Goal: Task Accomplishment & Management: Use online tool/utility

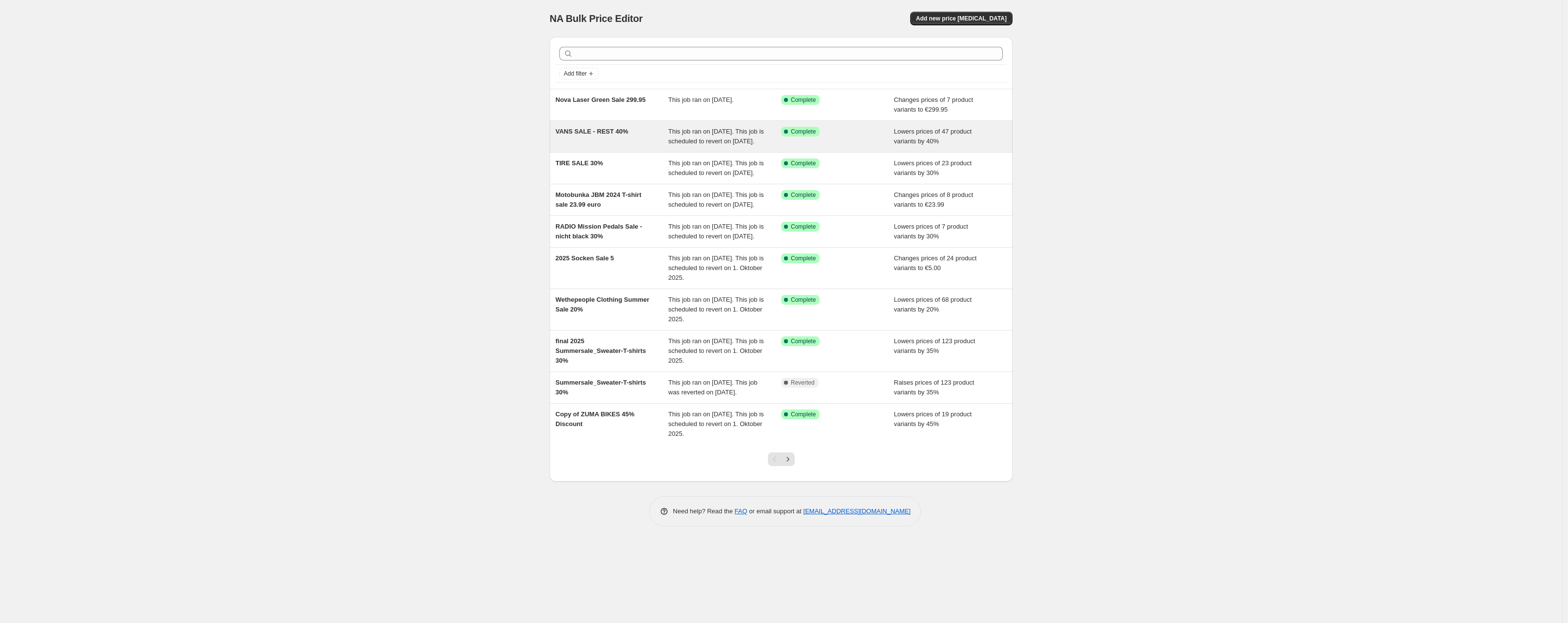
click at [577, 133] on span "VANS SALE - REST 40%" at bounding box center [592, 132] width 72 height 7
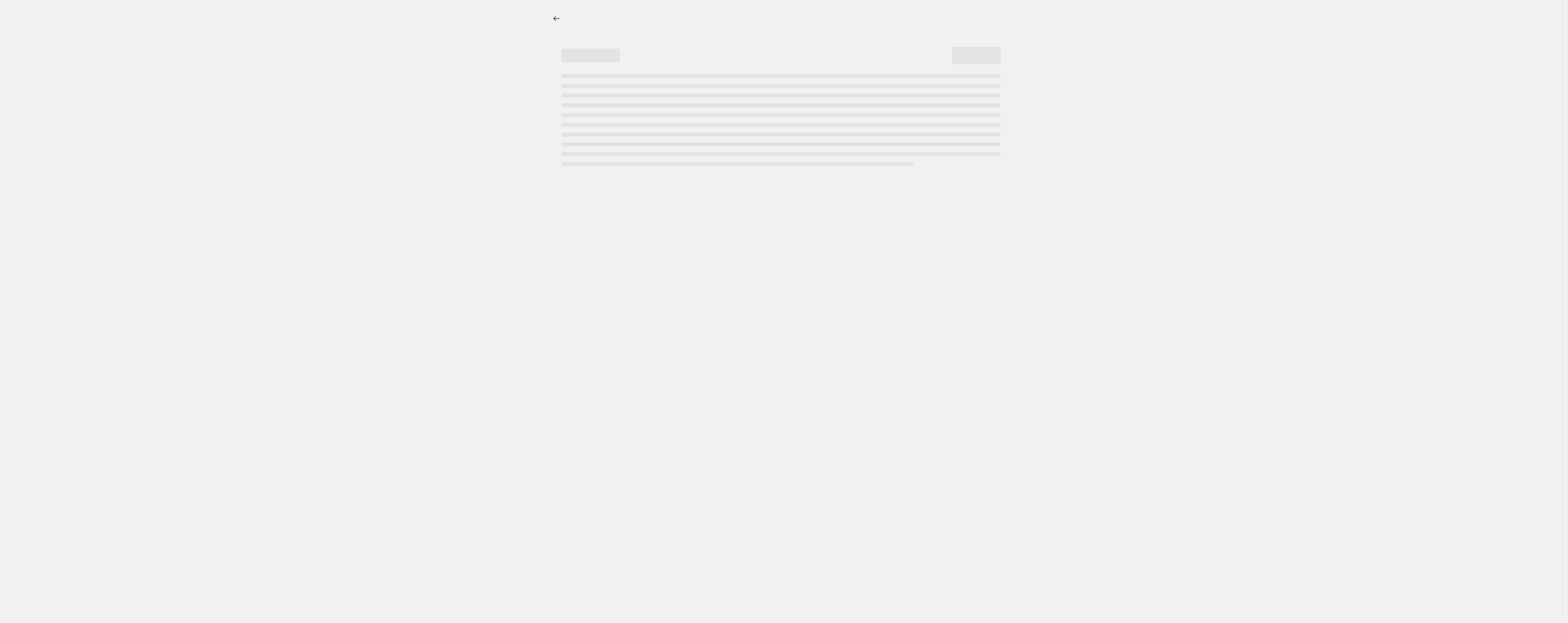
select select "percentage"
select select "no_change"
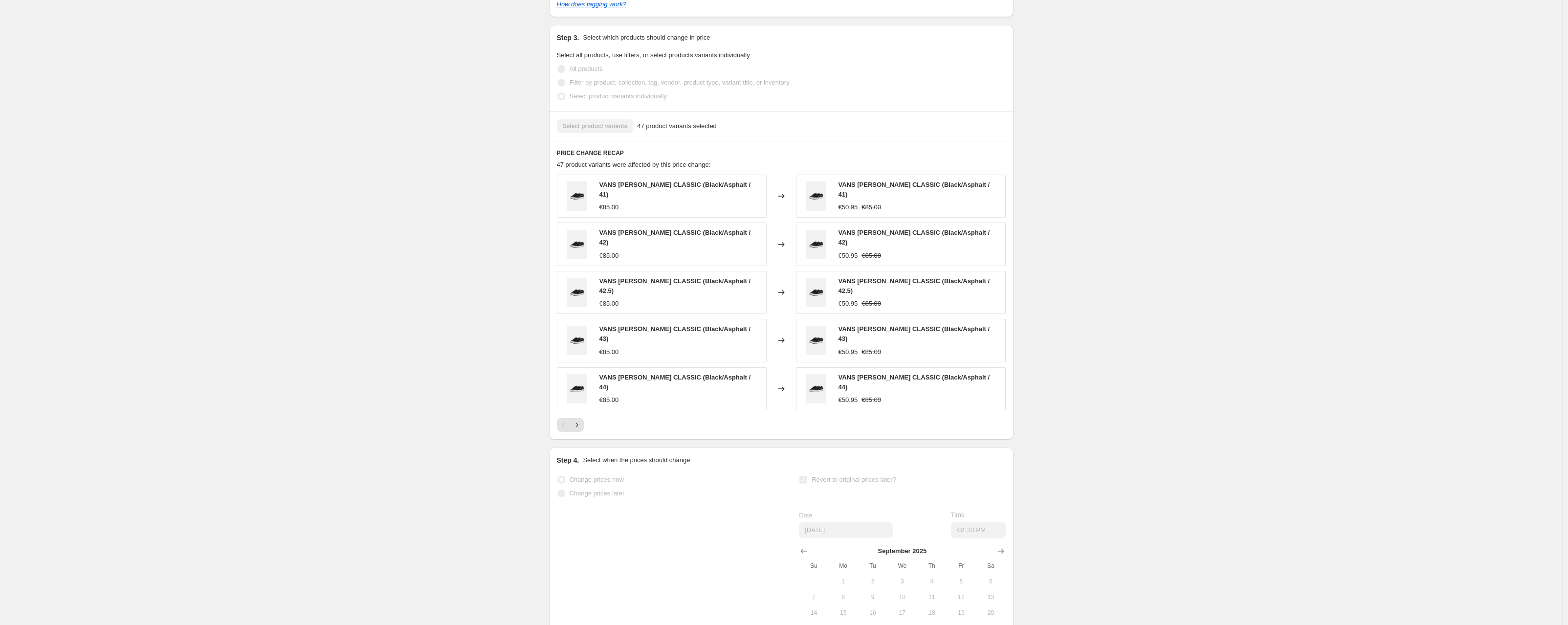
scroll to position [663, 0]
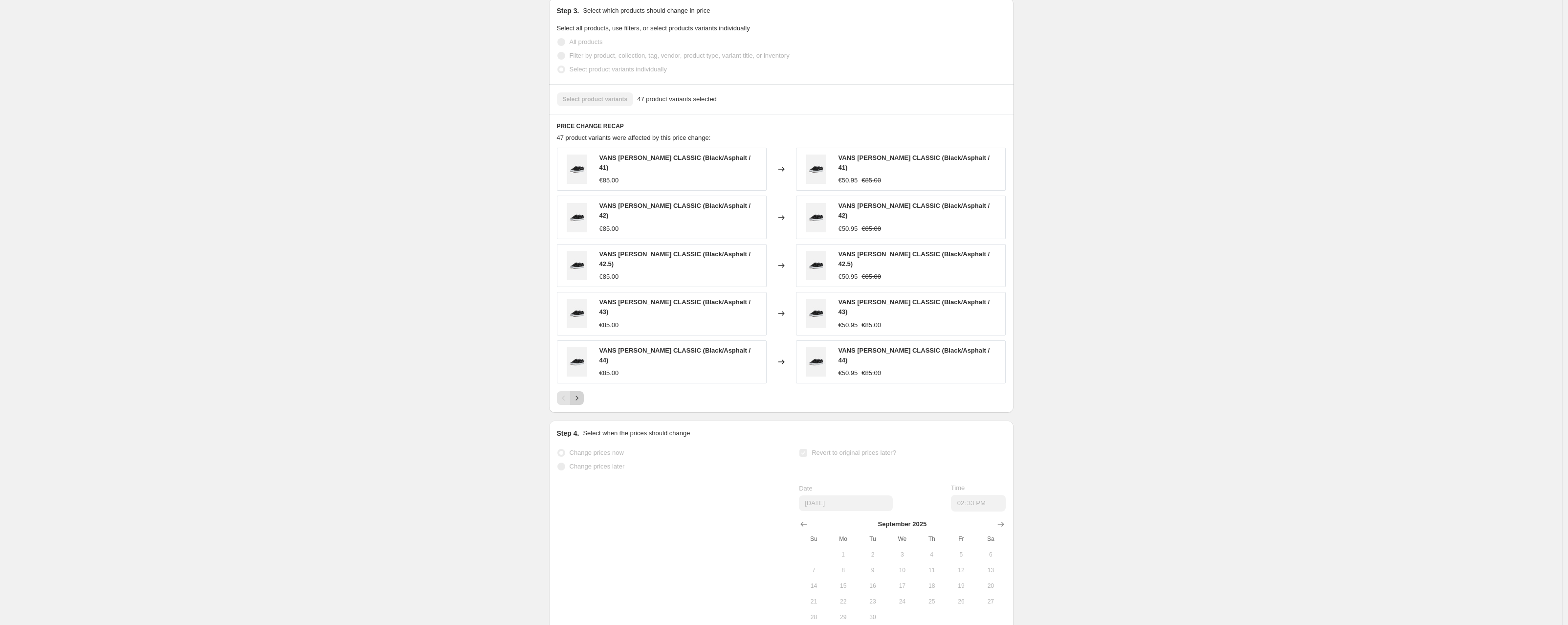
click at [576, 393] on icon "Next" at bounding box center [577, 398] width 10 height 10
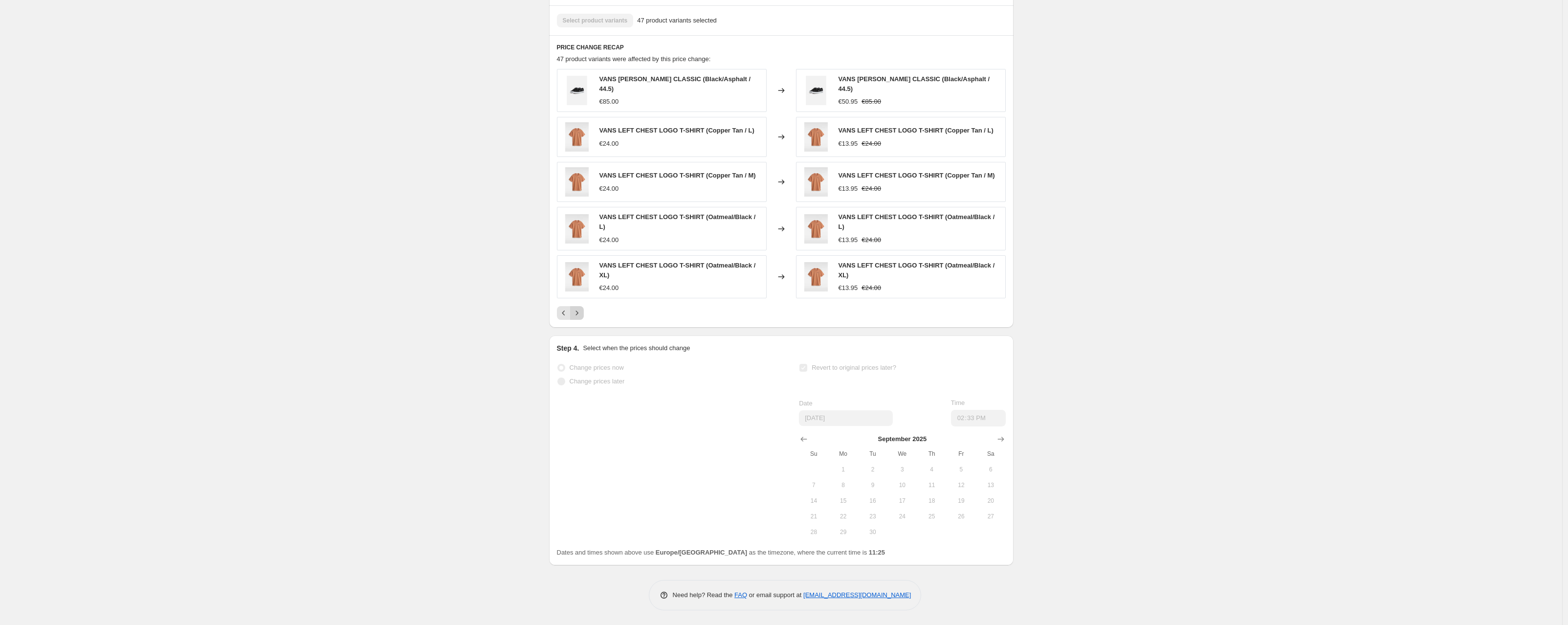
click at [582, 310] on icon "Next" at bounding box center [577, 313] width 10 height 10
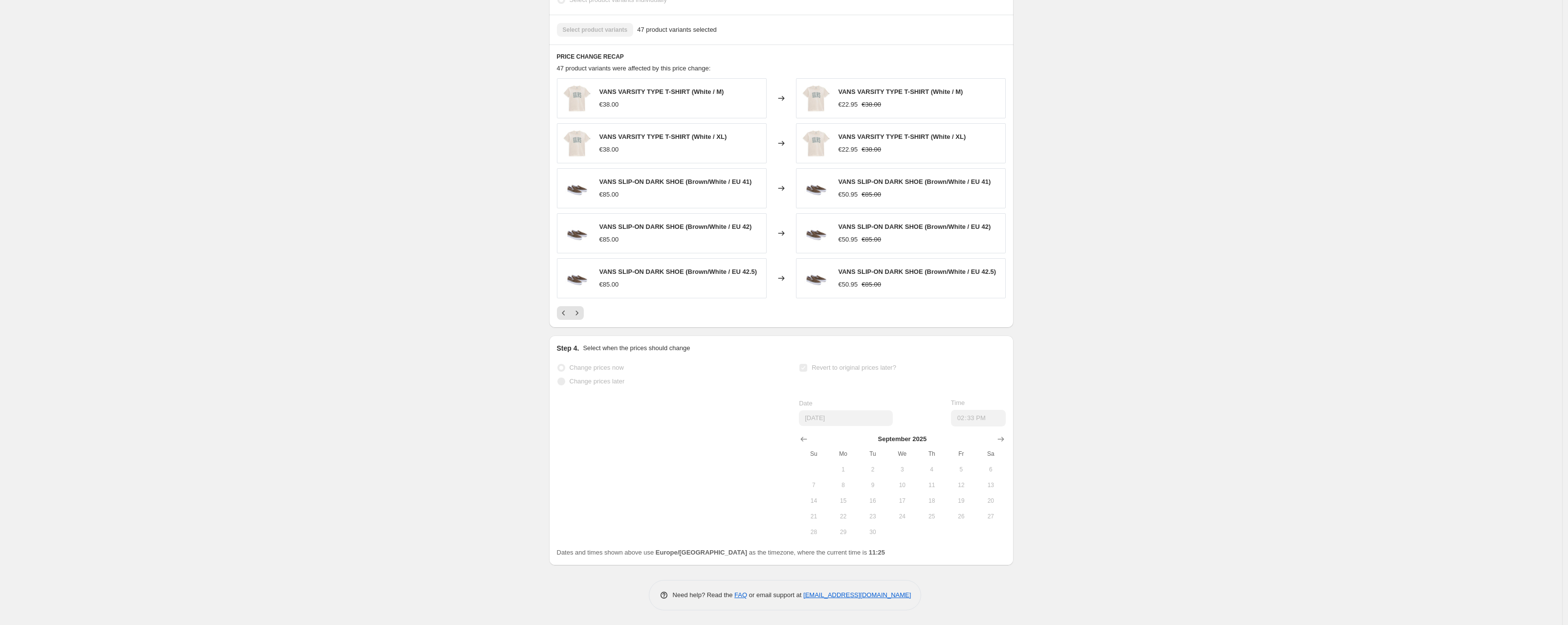
scroll to position [745, 0]
click at [576, 311] on icon "Next" at bounding box center [577, 313] width 10 height 10
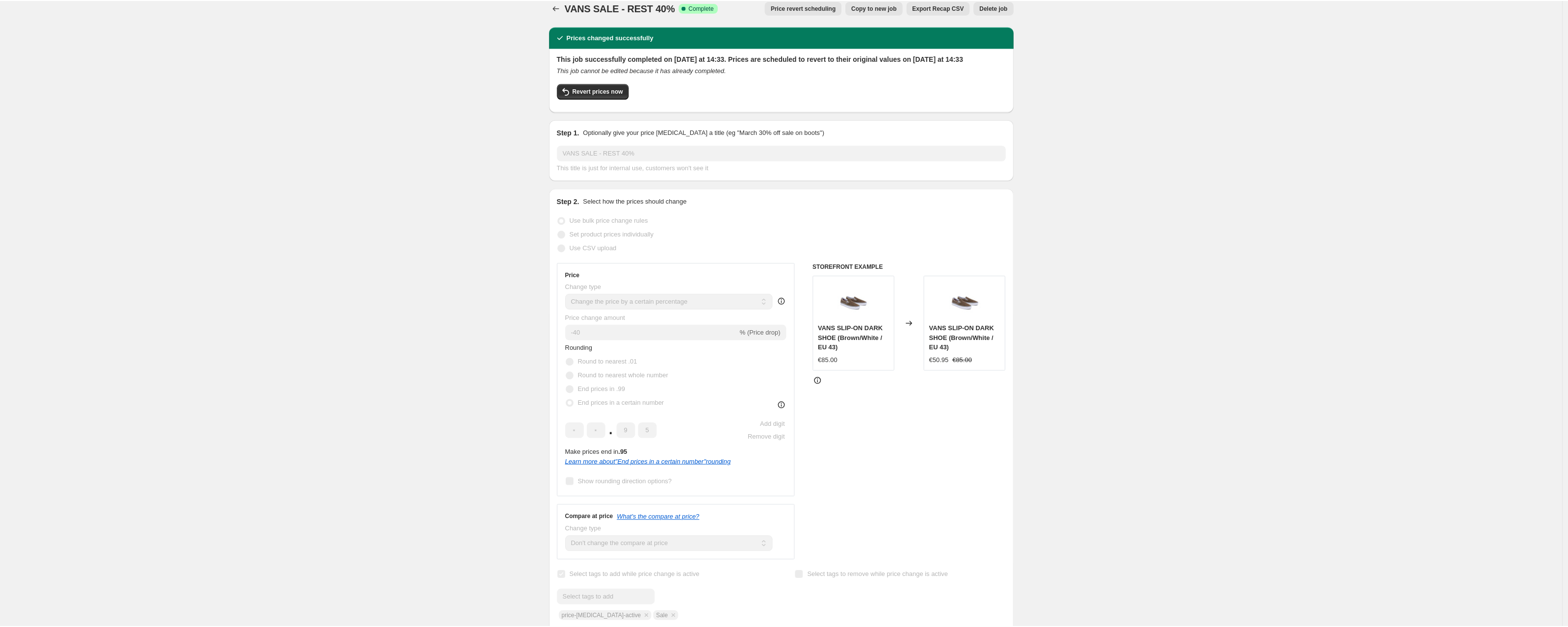
scroll to position [0, 0]
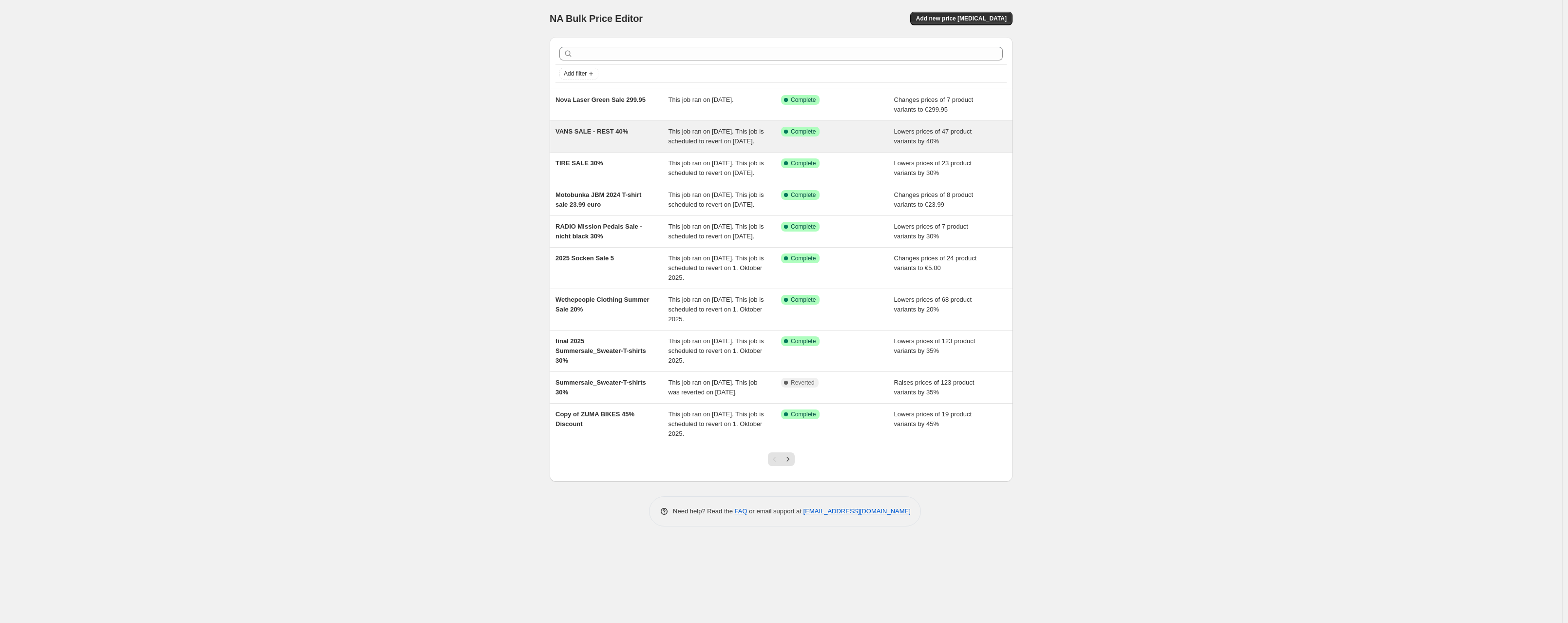
click at [622, 135] on span "VANS SALE - REST 40%" at bounding box center [592, 132] width 72 height 7
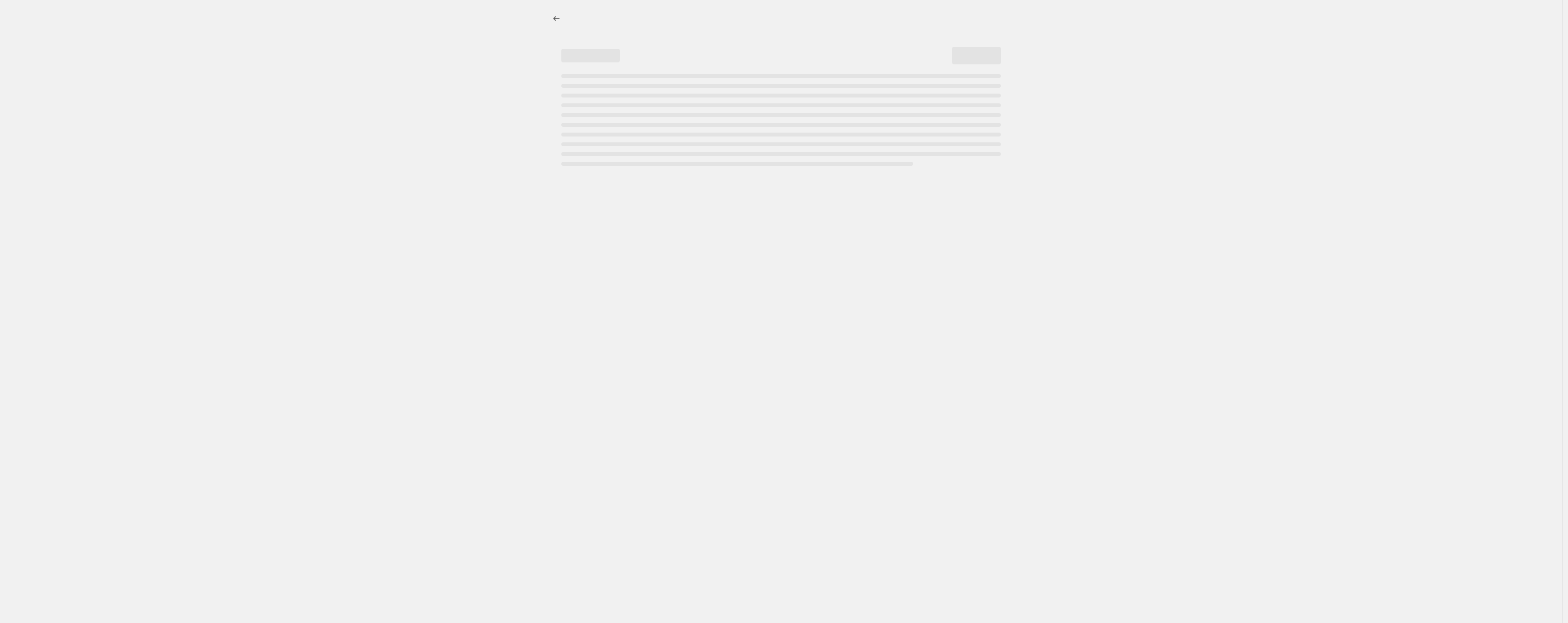
select select "percentage"
select select "no_change"
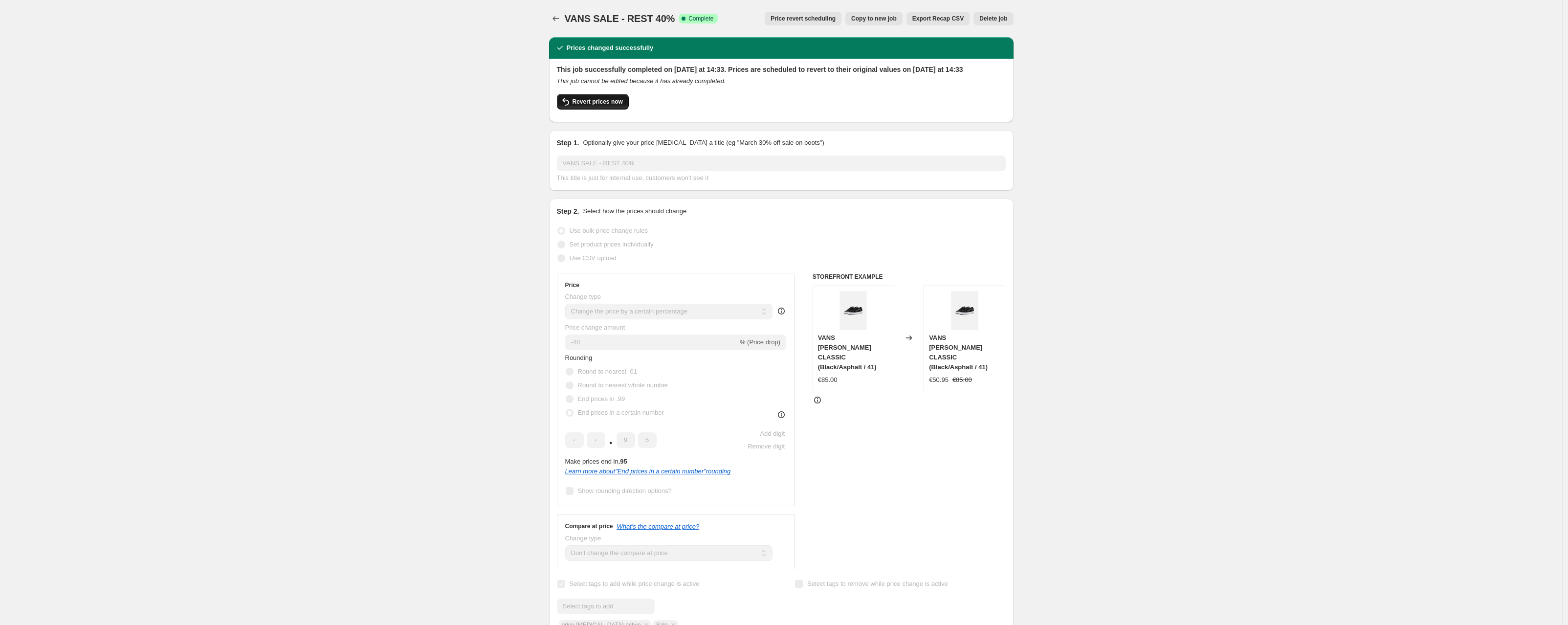
click at [589, 107] on button "Revert prices now" at bounding box center [593, 102] width 72 height 16
checkbox input "false"
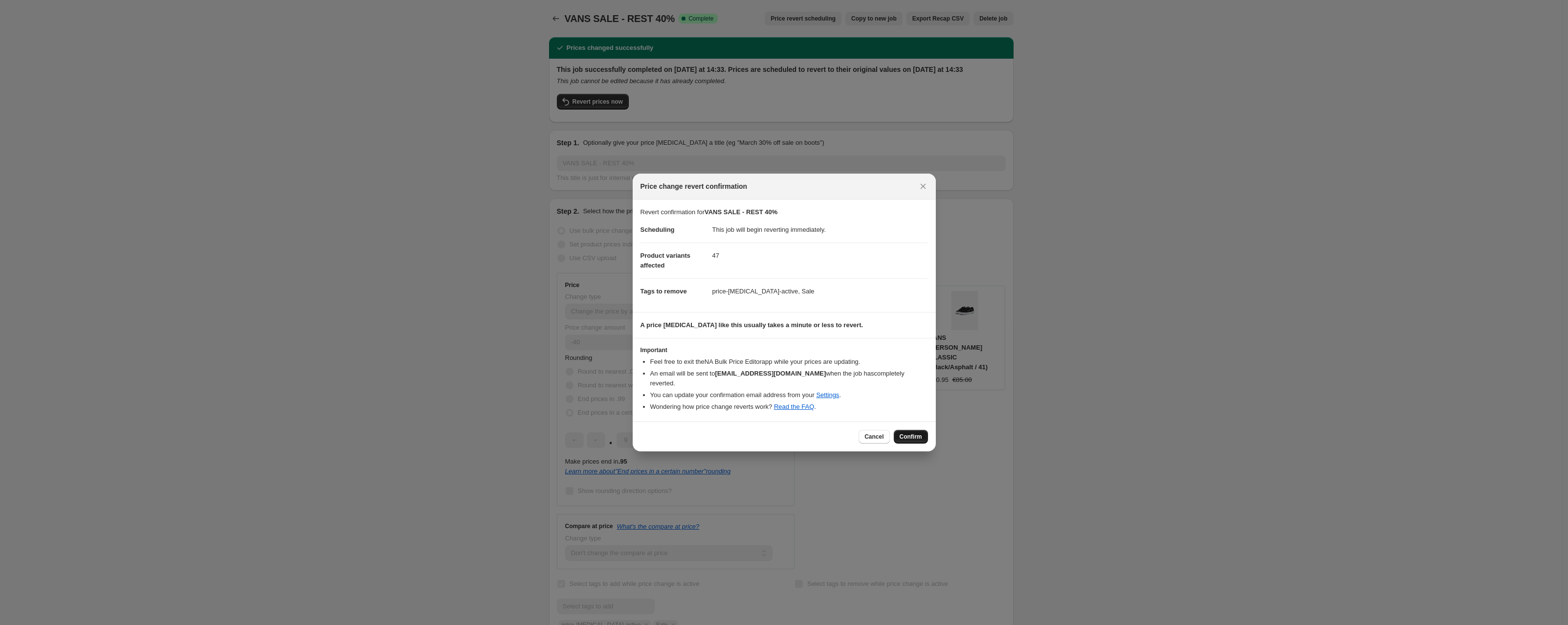
click at [916, 436] on button "Confirm" at bounding box center [911, 437] width 34 height 13
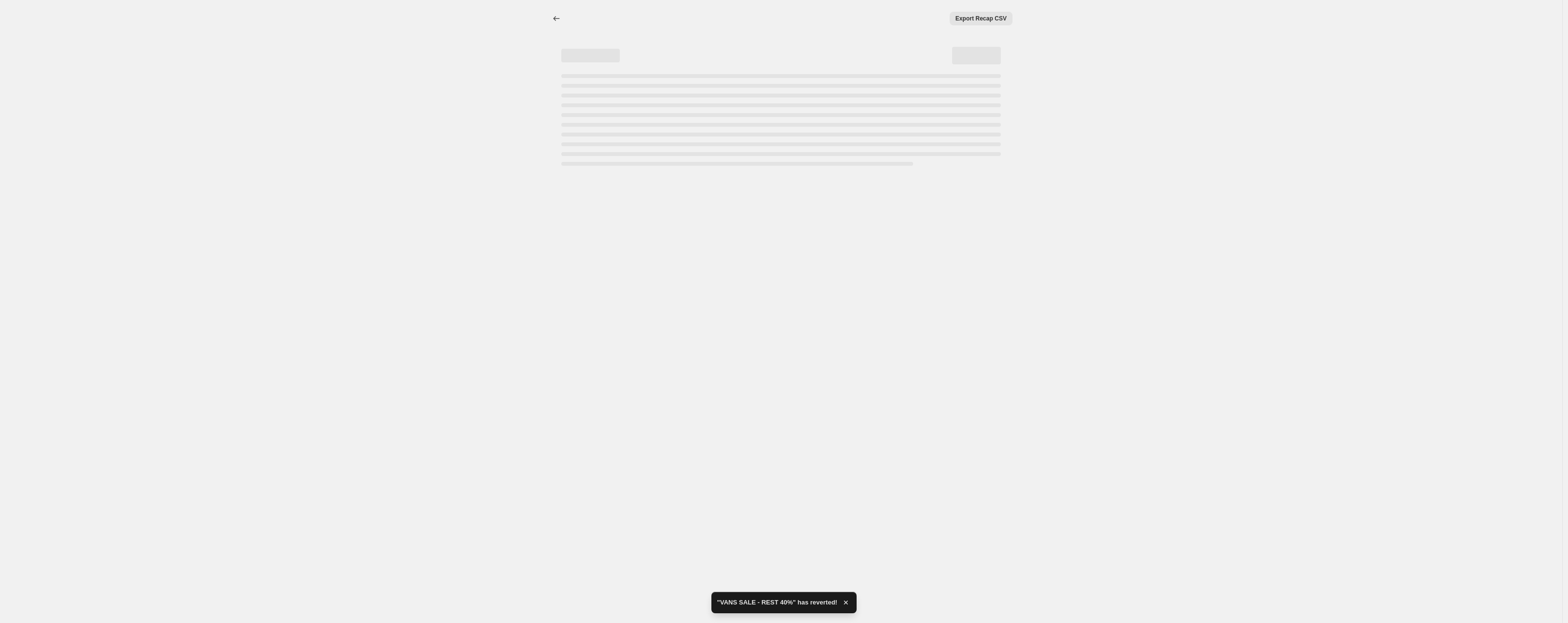
select select "percentage"
select select "no_change"
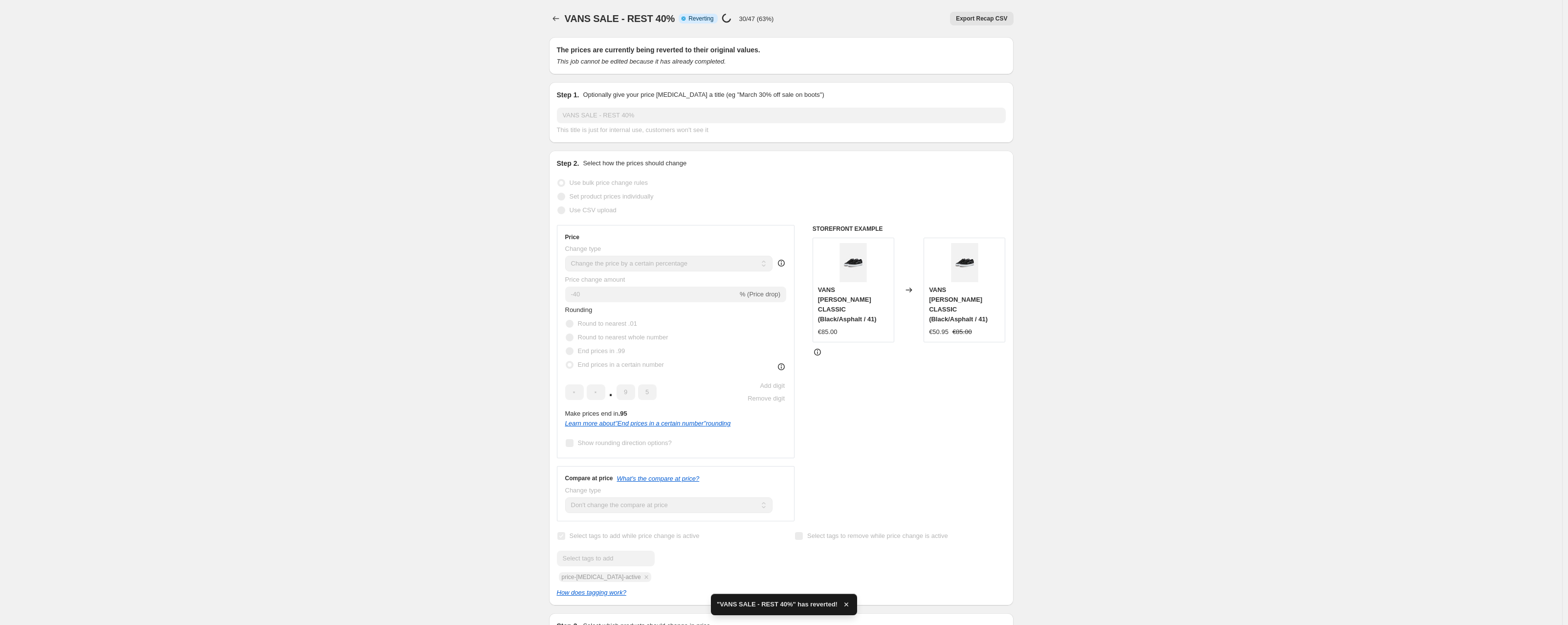
checkbox input "true"
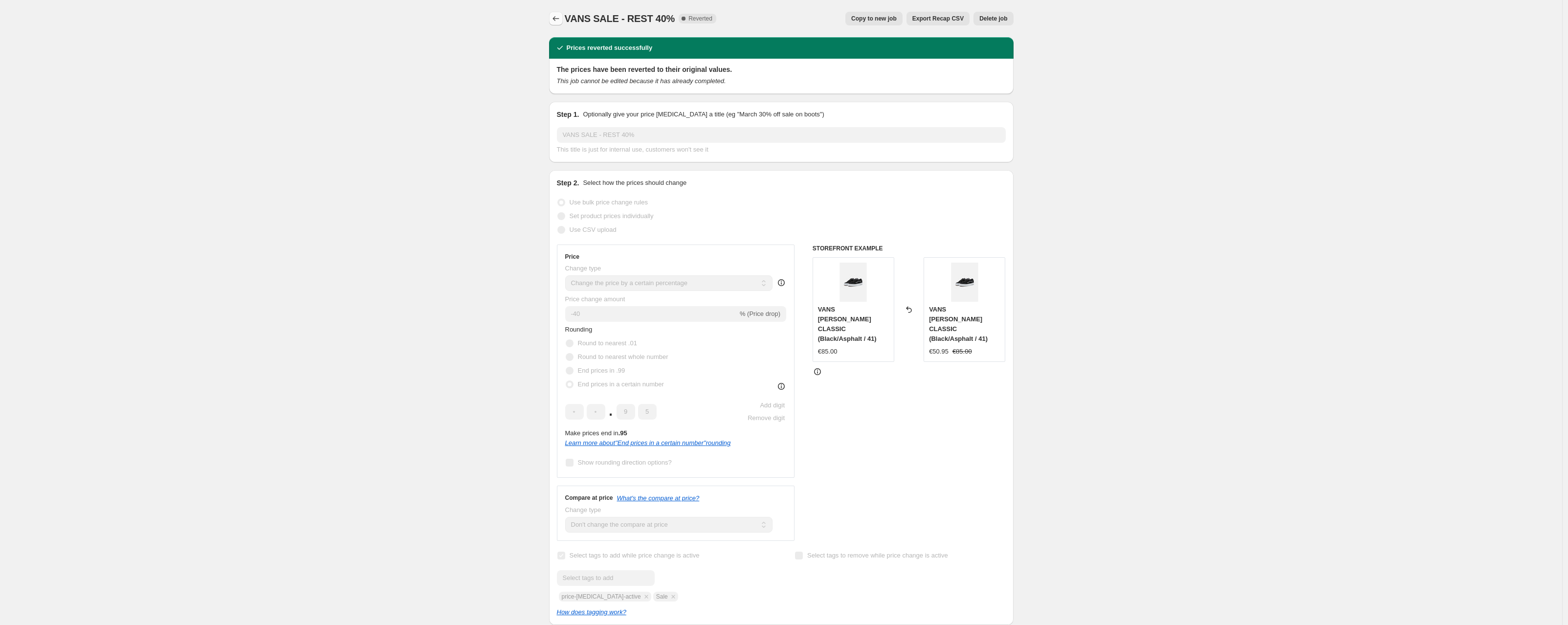
click at [555, 16] on icon "Price change jobs" at bounding box center [556, 18] width 10 height 10
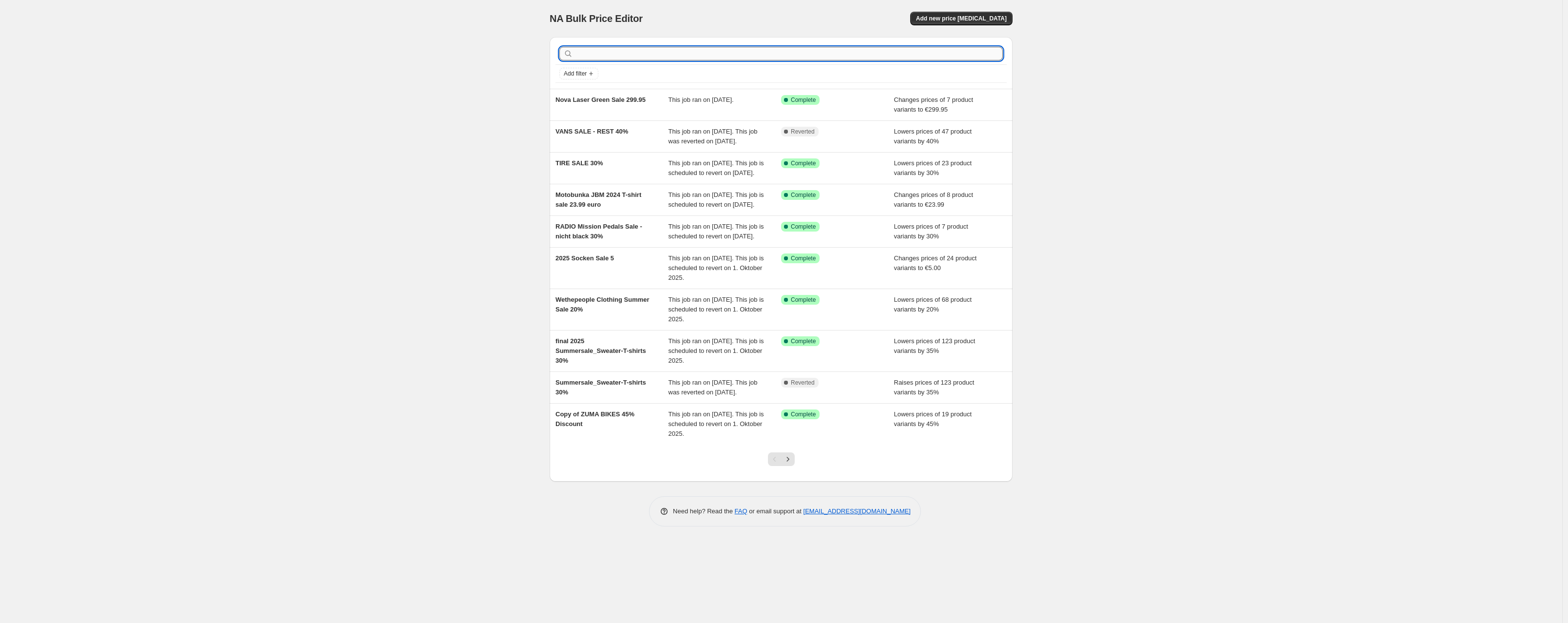
click at [691, 52] on input "text" at bounding box center [789, 54] width 428 height 13
type input "vans"
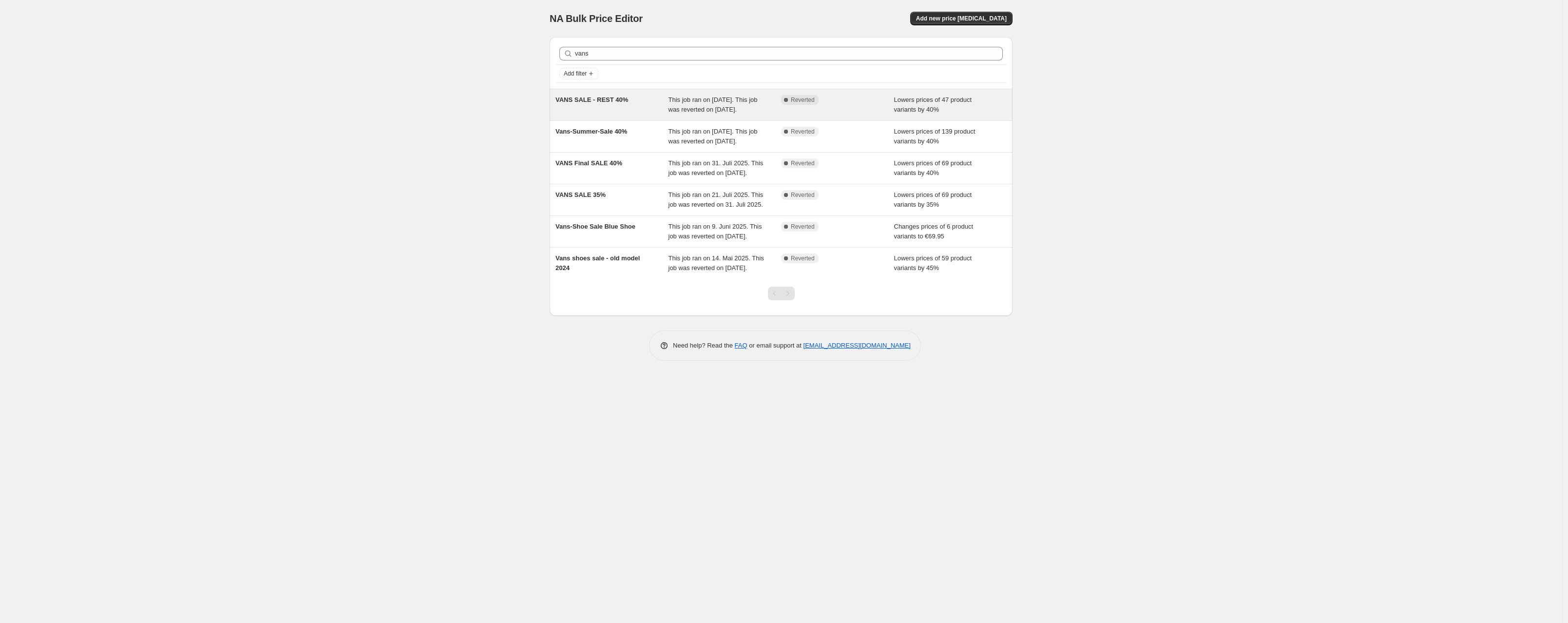
click at [605, 104] on div "VANS SALE - REST 40%" at bounding box center [612, 105] width 113 height 19
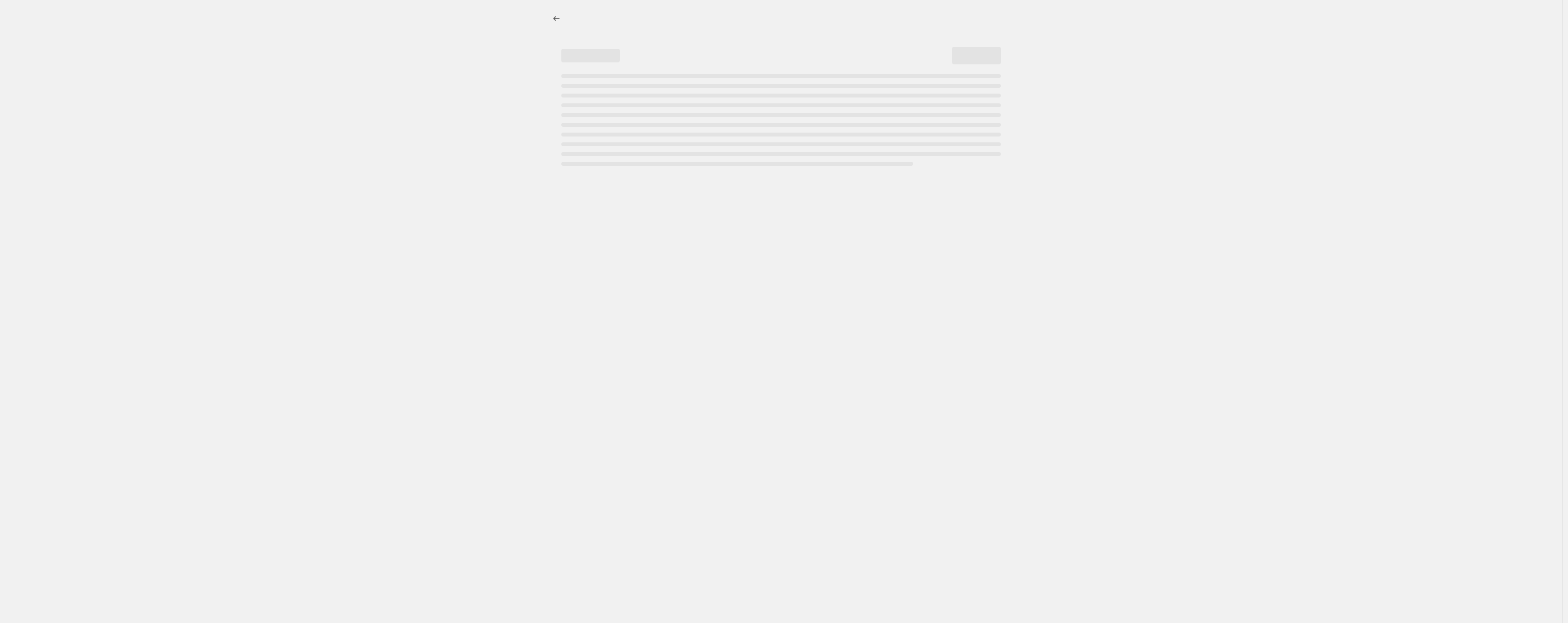
select select "percentage"
select select "no_change"
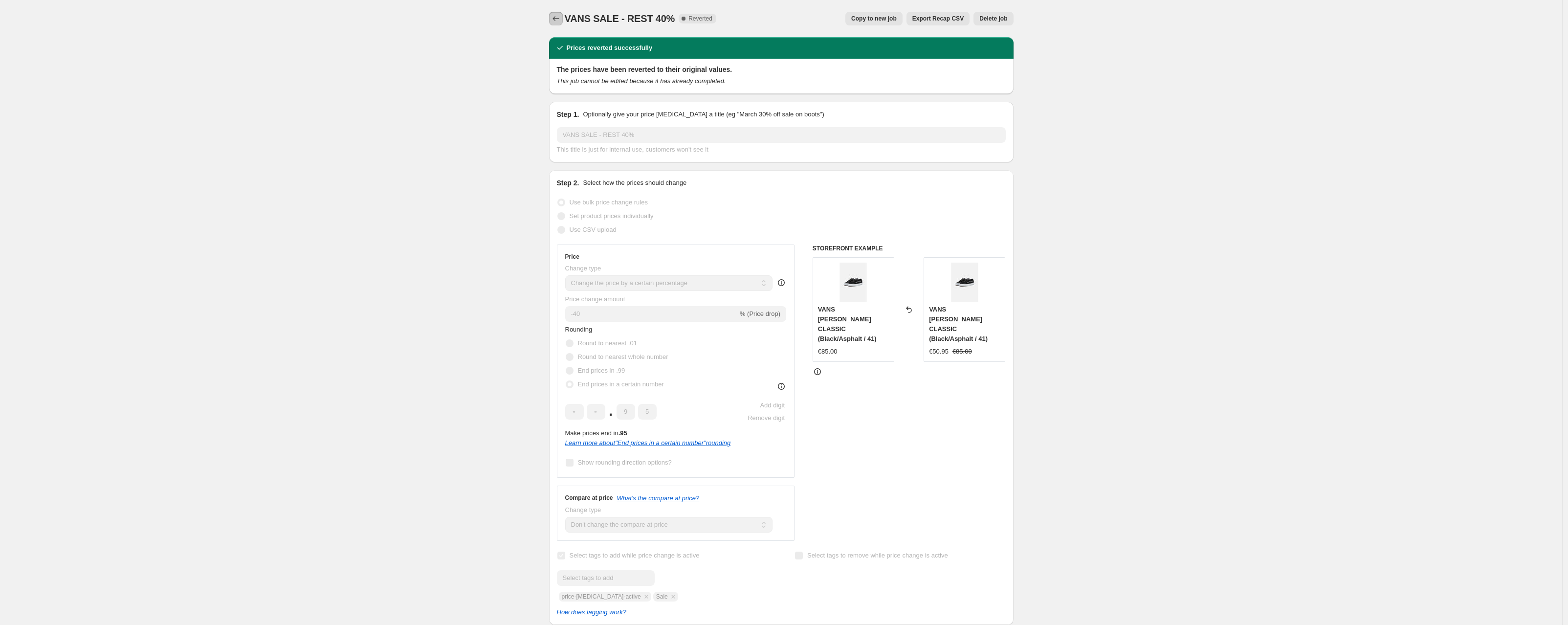
click at [557, 14] on icon "Price change jobs" at bounding box center [556, 18] width 10 height 10
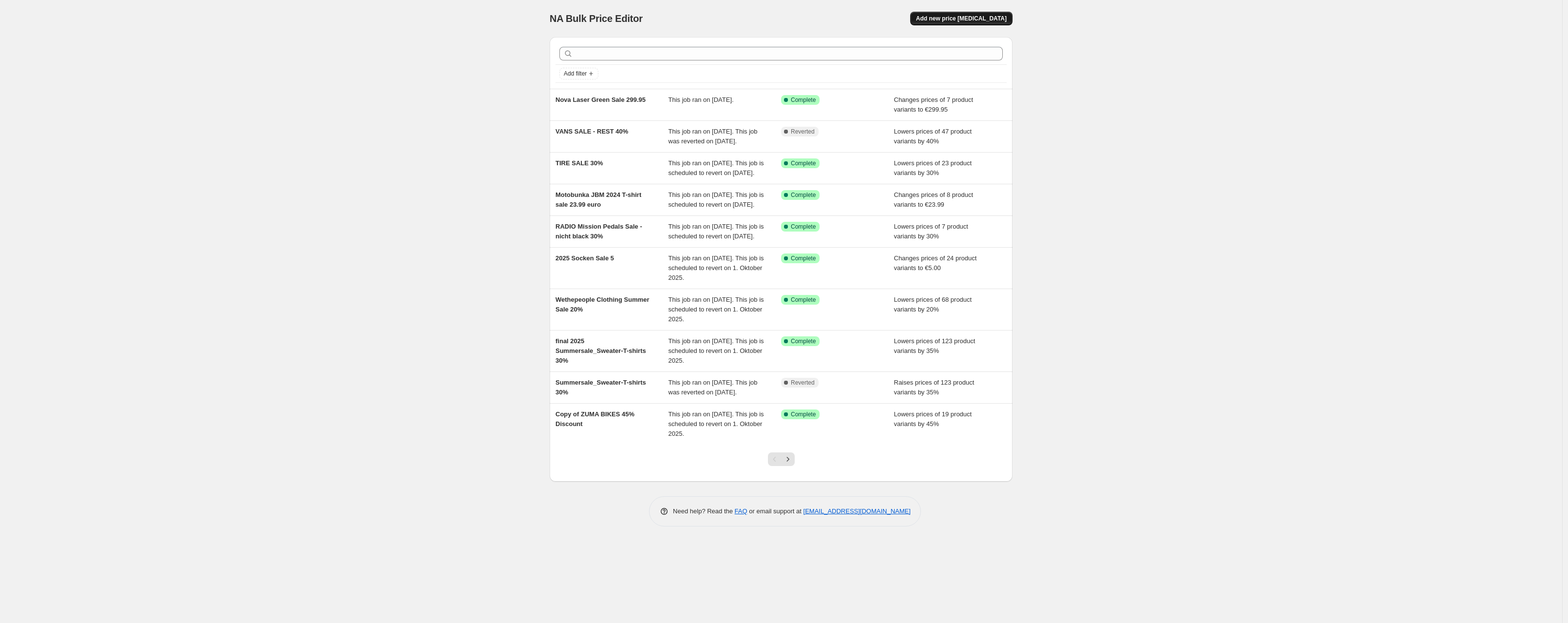
click at [966, 13] on button "Add new price [MEDICAL_DATA]" at bounding box center [961, 18] width 102 height 13
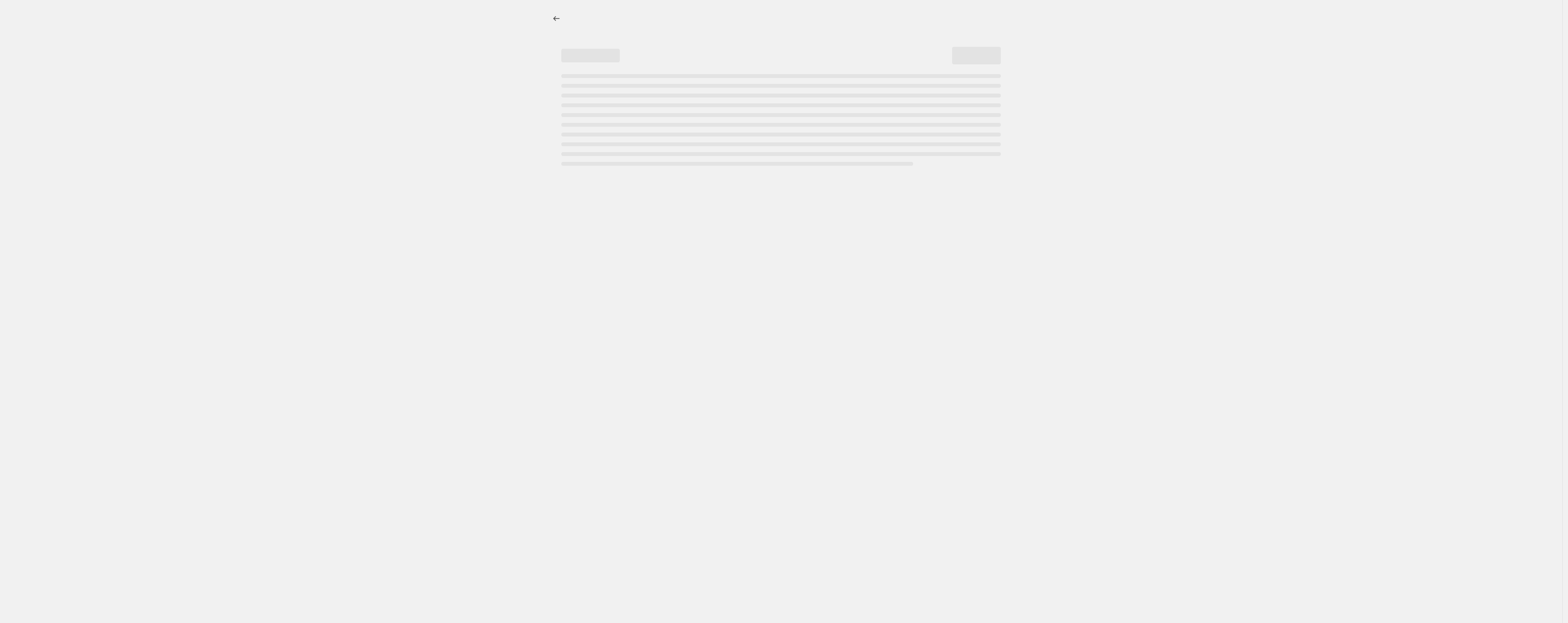
select select "percentage"
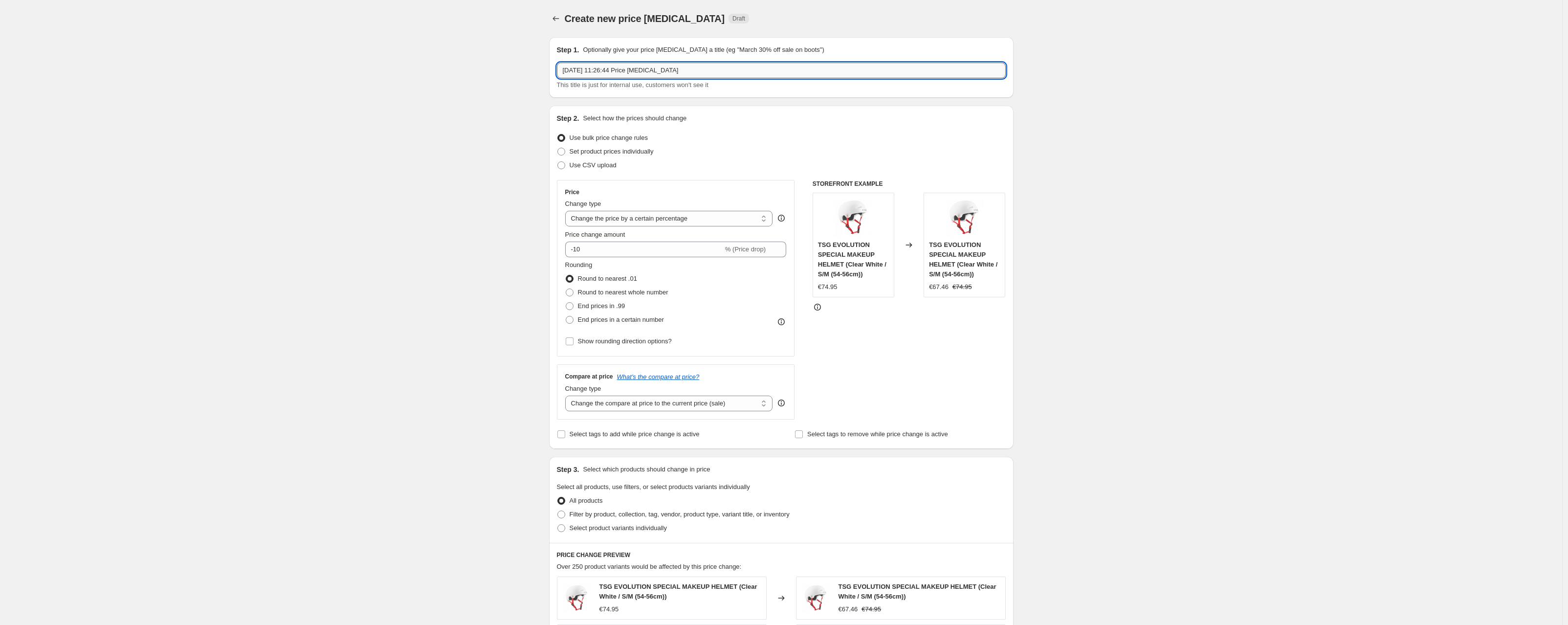
click at [634, 76] on input "[DATE] 11:26:44 Price [MEDICAL_DATA]" at bounding box center [781, 70] width 449 height 16
drag, startPoint x: 714, startPoint y: 75, endPoint x: 415, endPoint y: 46, distance: 300.4
click at [415, 46] on div "Create new price [MEDICAL_DATA]. This page is ready Create new price [MEDICAL_D…" at bounding box center [781, 492] width 1563 height 984
type input "August Vans Sale - 50%"
click at [594, 220] on select "Change the price to a certain amount Change the price by a certain amount Chang…" at bounding box center [669, 219] width 208 height 16
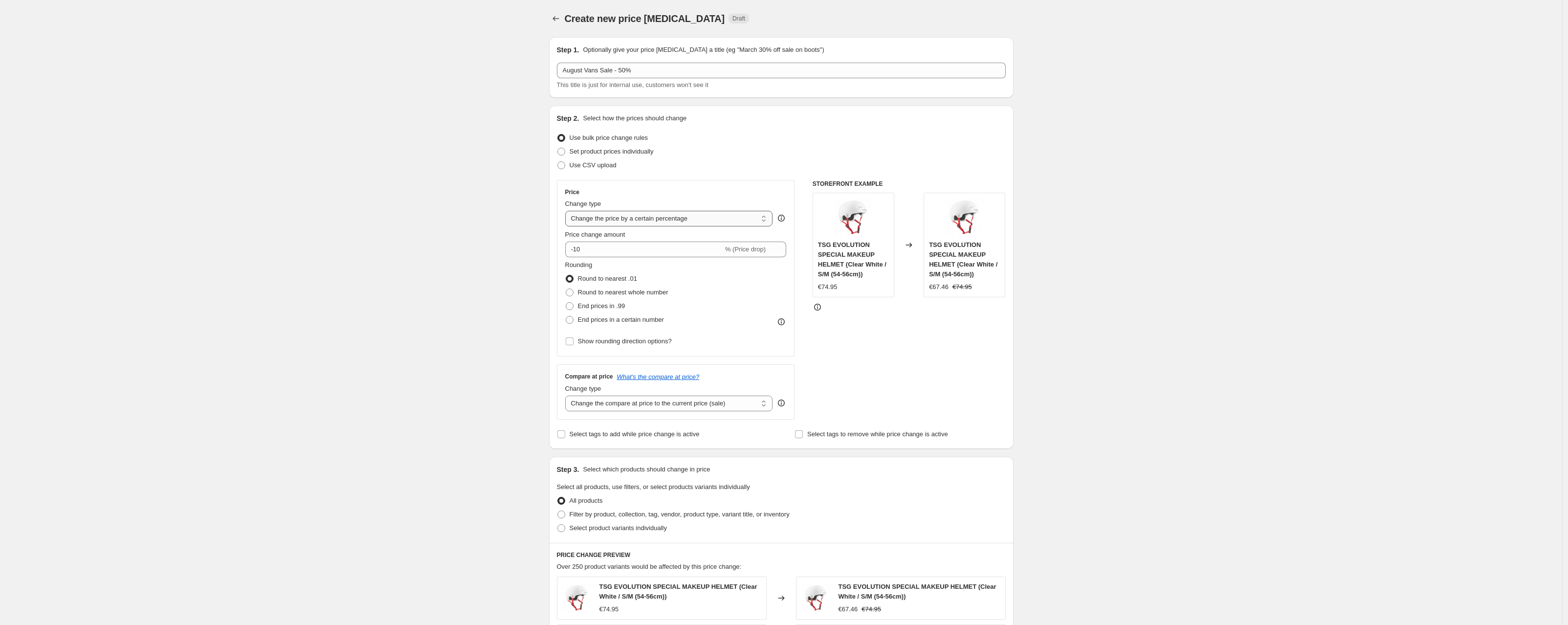
click at [567, 211] on select "Change the price to a certain amount Change the price by a certain amount Chang…" at bounding box center [669, 219] width 208 height 16
click at [646, 244] on input "-10" at bounding box center [644, 249] width 158 height 16
type input "-1"
click at [607, 252] on input "Price change amount" at bounding box center [662, 249] width 193 height 16
click at [602, 250] on input "Price change amount" at bounding box center [662, 249] width 193 height 16
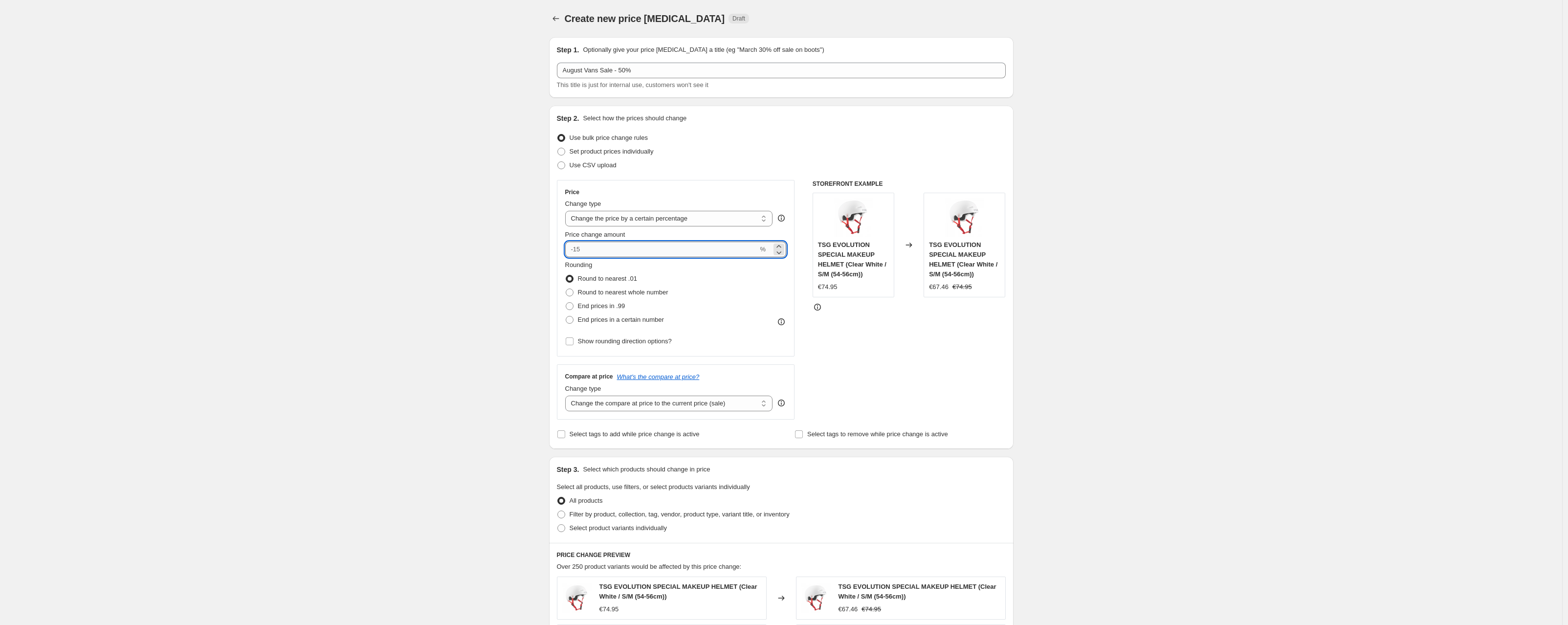
type input "4"
type input "50"
click at [497, 286] on div "Create new price [MEDICAL_DATA]. This page is ready Create new price [MEDICAL_D…" at bounding box center [781, 492] width 1563 height 984
click at [571, 321] on span at bounding box center [569, 320] width 8 height 8
click at [566, 316] on input "End prices in a certain number" at bounding box center [566, 316] width 1 height 1
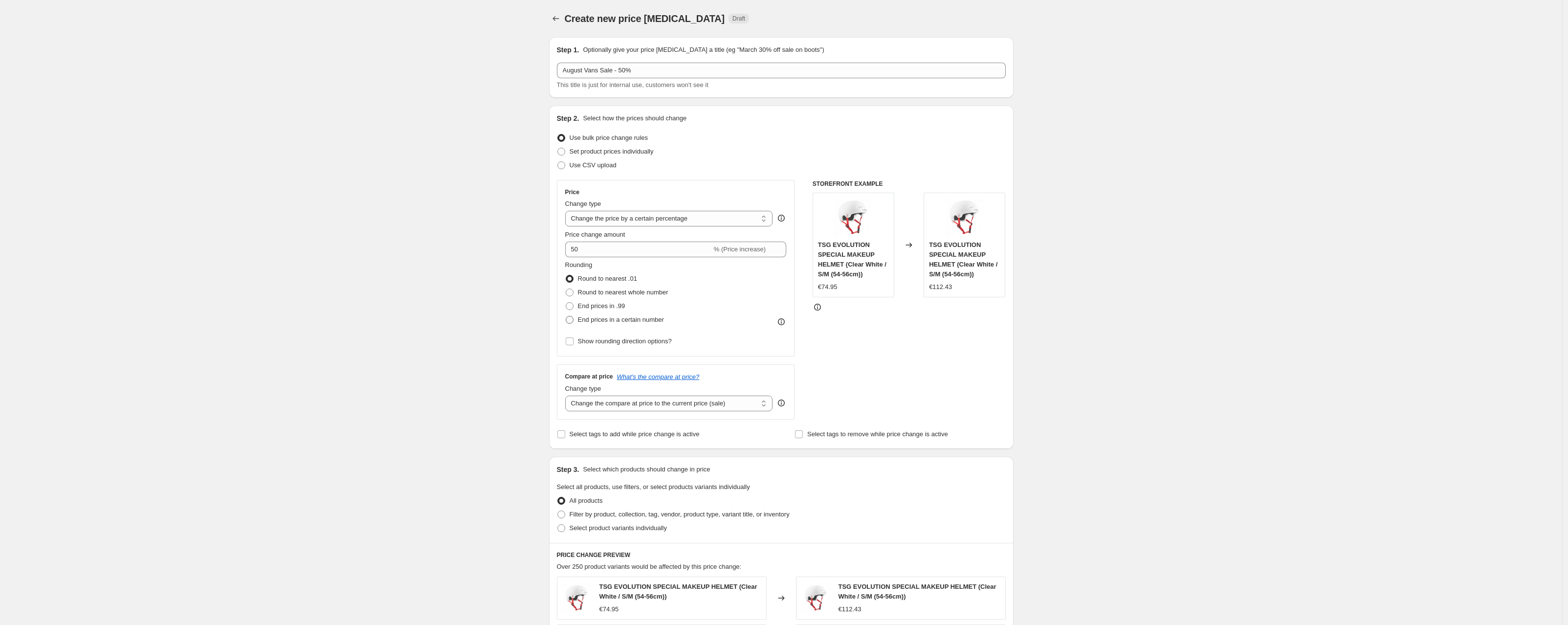
radio input "true"
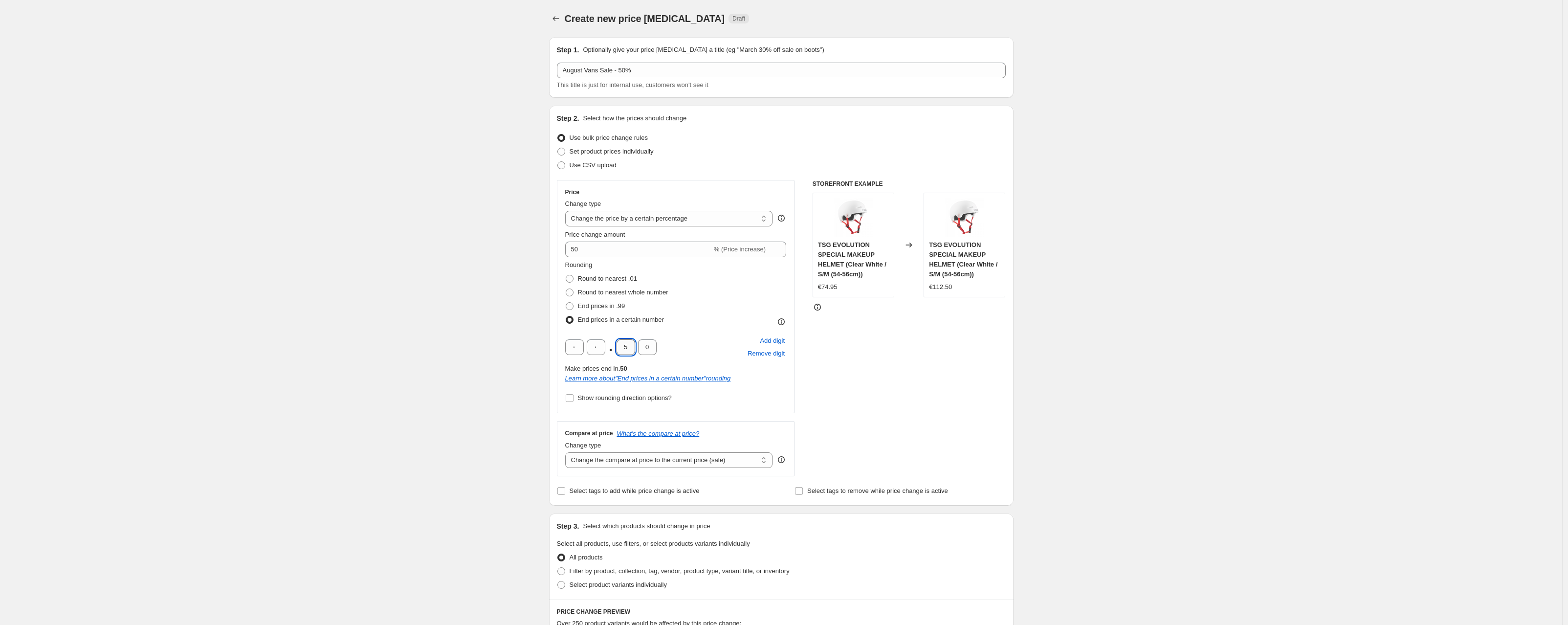
click at [624, 346] on input "5" at bounding box center [625, 348] width 18 height 16
type input "9"
type input "5"
click at [468, 335] on div "Create new price [MEDICAL_DATA]. This page is ready Create new price [MEDICAL_D…" at bounding box center [781, 520] width 1563 height 1040
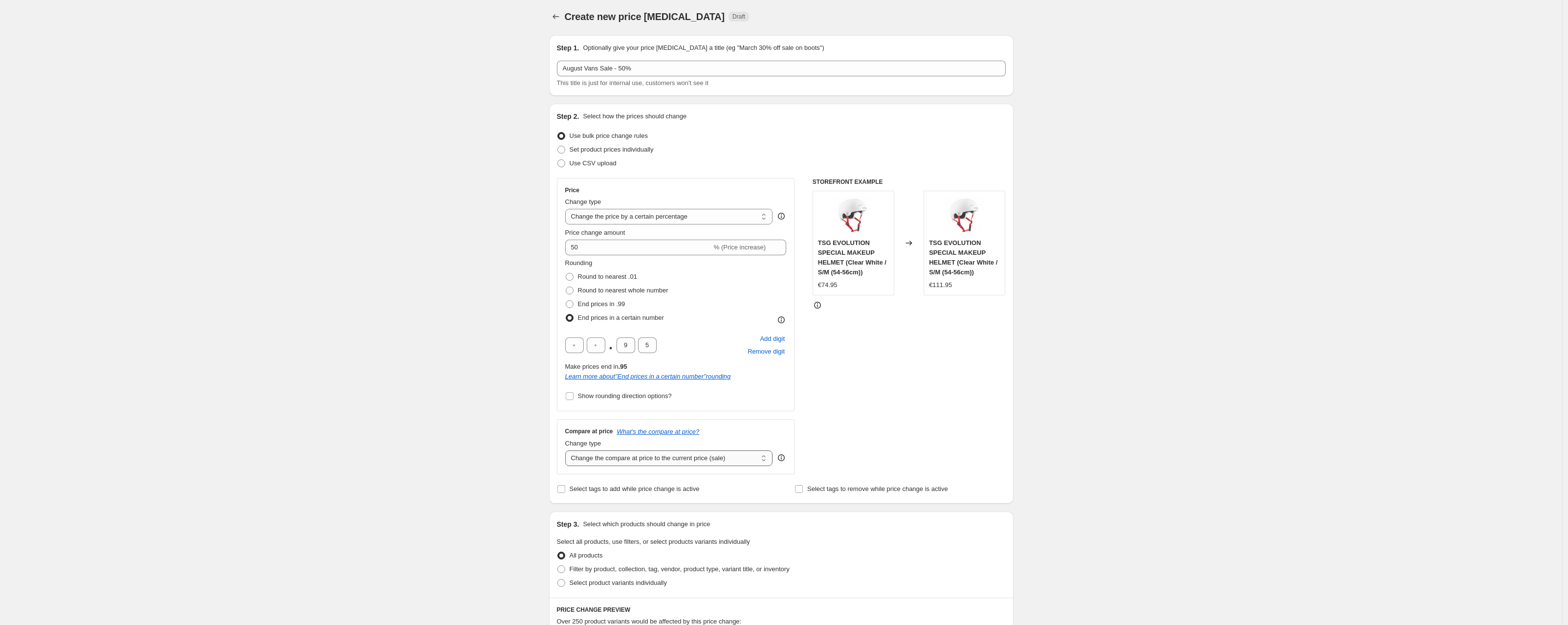
click at [594, 455] on select "Change the compare at price to the current price (sale) Change the compare at p…" at bounding box center [669, 458] width 208 height 16
click at [616, 459] on select "Change the compare at price to the current price (sale) Change the compare at p…" at bounding box center [669, 458] width 208 height 16
click at [651, 459] on select "Change the compare at price to the current price (sale) Change the compare at p…" at bounding box center [669, 458] width 208 height 16
select select "no_change"
click at [567, 450] on select "Change the compare at price to the current price (sale) Change the compare at p…" at bounding box center [669, 458] width 208 height 16
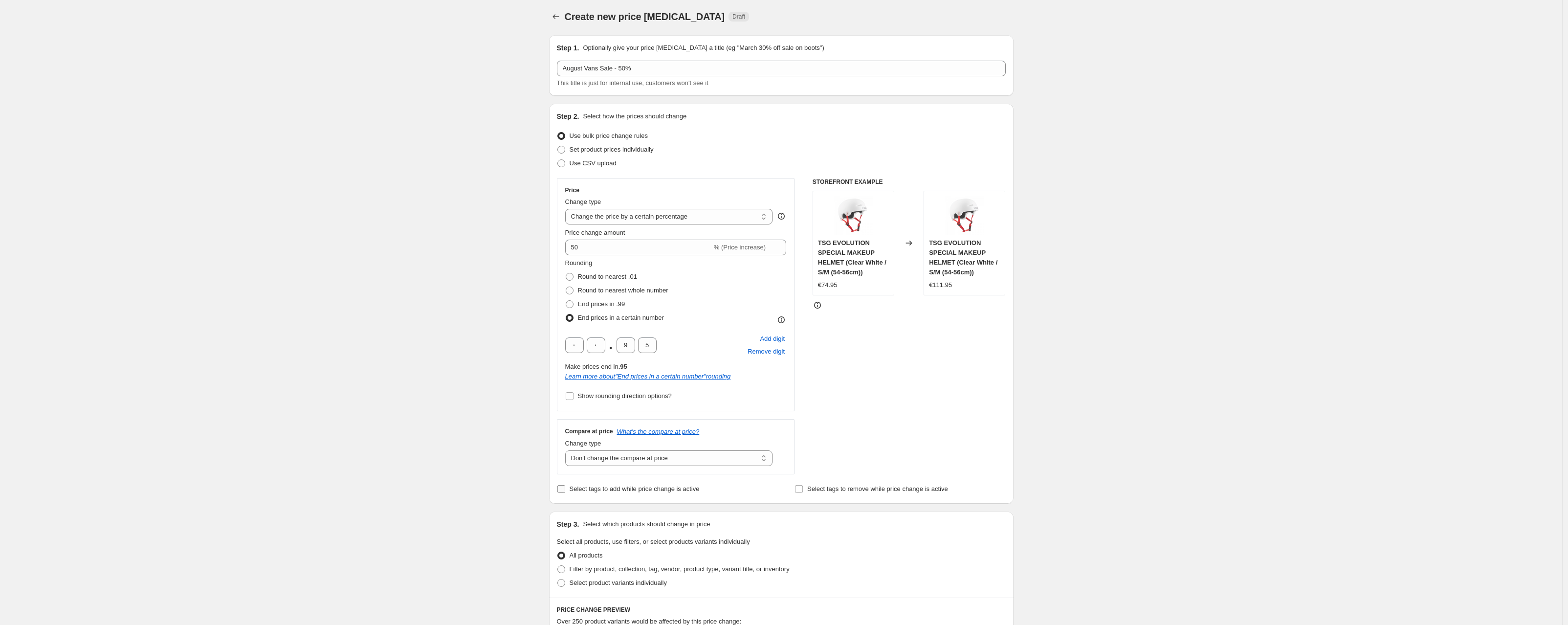
click at [561, 489] on input "Select tags to add while price change is active" at bounding box center [561, 489] width 8 height 8
checkbox input "true"
click at [589, 517] on input "text" at bounding box center [606, 512] width 98 height 16
type input "sale"
click at [680, 511] on span "sale" at bounding box center [681, 510] width 11 height 7
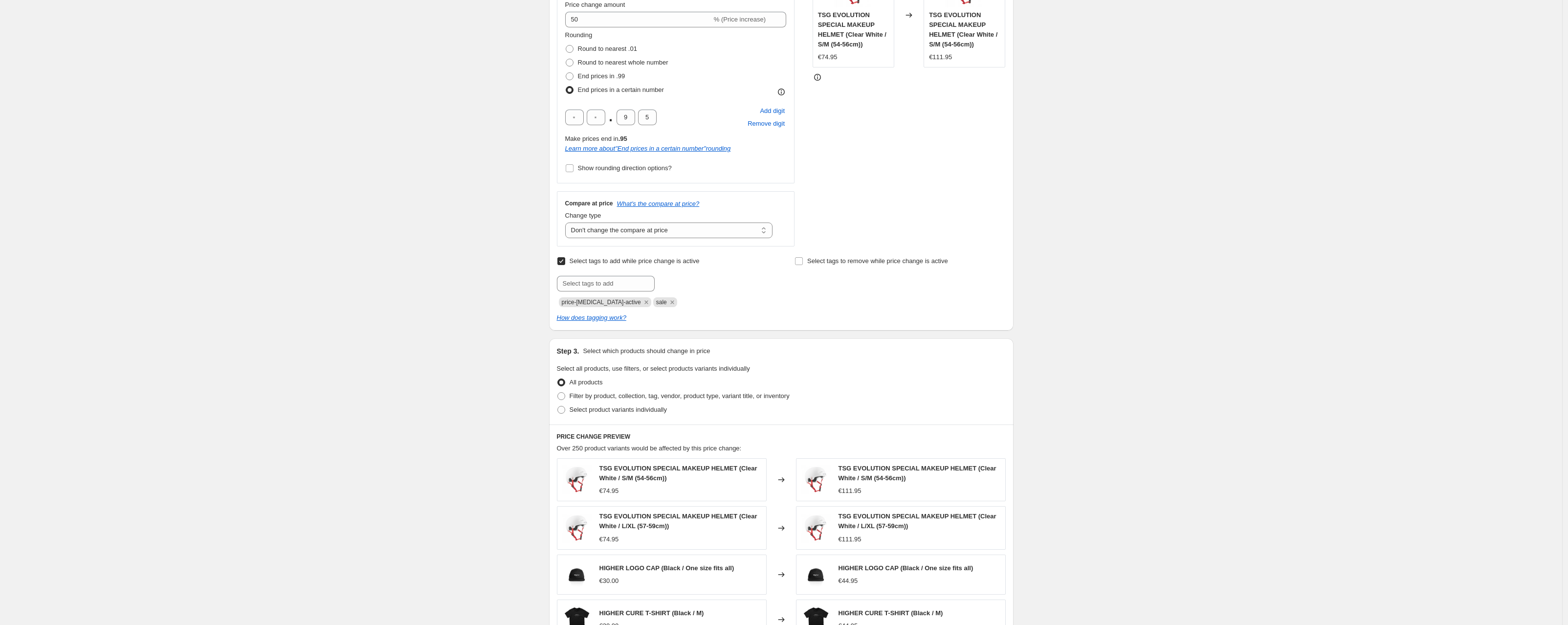
scroll to position [0, 0]
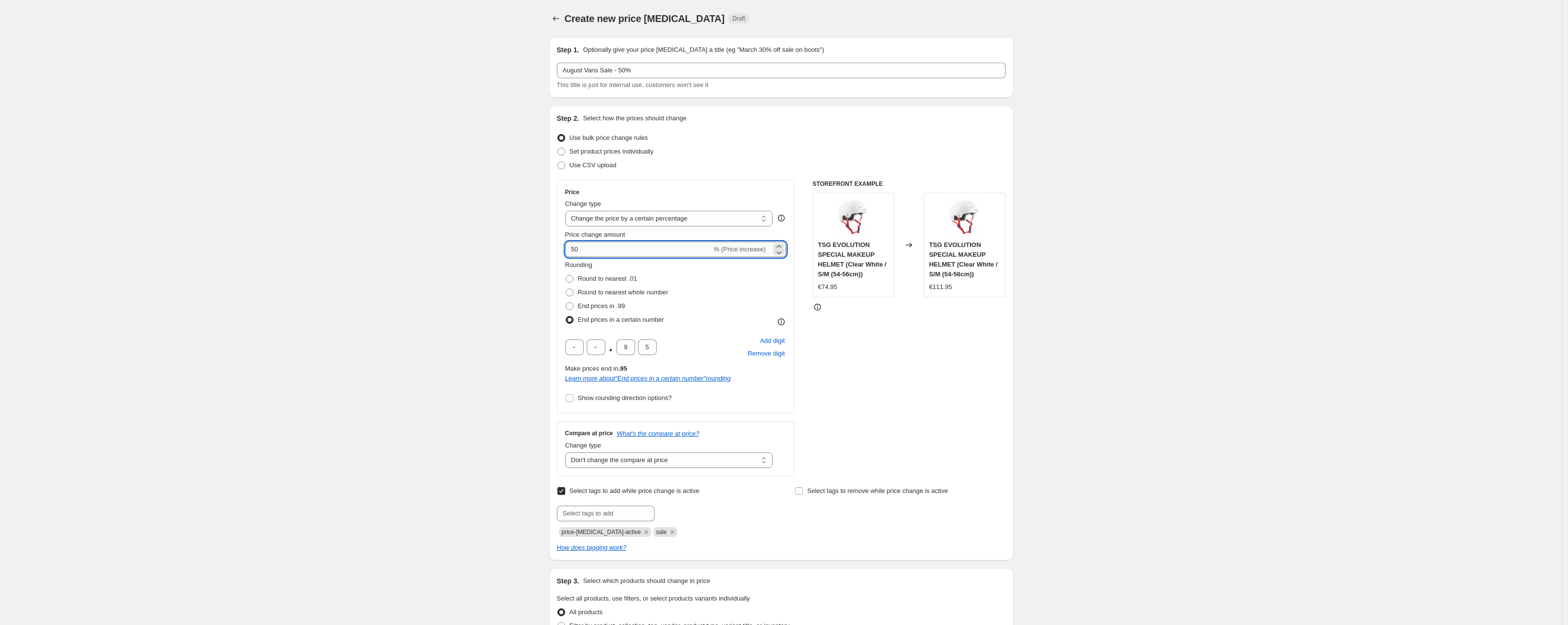
click at [599, 253] on input "50" at bounding box center [638, 249] width 147 height 16
click at [575, 253] on input "50" at bounding box center [638, 249] width 147 height 16
click at [464, 280] on div "Create new price [MEDICAL_DATA]. This page is ready Create new price [MEDICAL_D…" at bounding box center [781, 547] width 1563 height 1095
click at [491, 263] on div "Create new price [MEDICAL_DATA]. This page is ready Create new price [MEDICAL_D…" at bounding box center [781, 547] width 1563 height 1095
drag, startPoint x: 599, startPoint y: 254, endPoint x: 577, endPoint y: 250, distance: 22.4
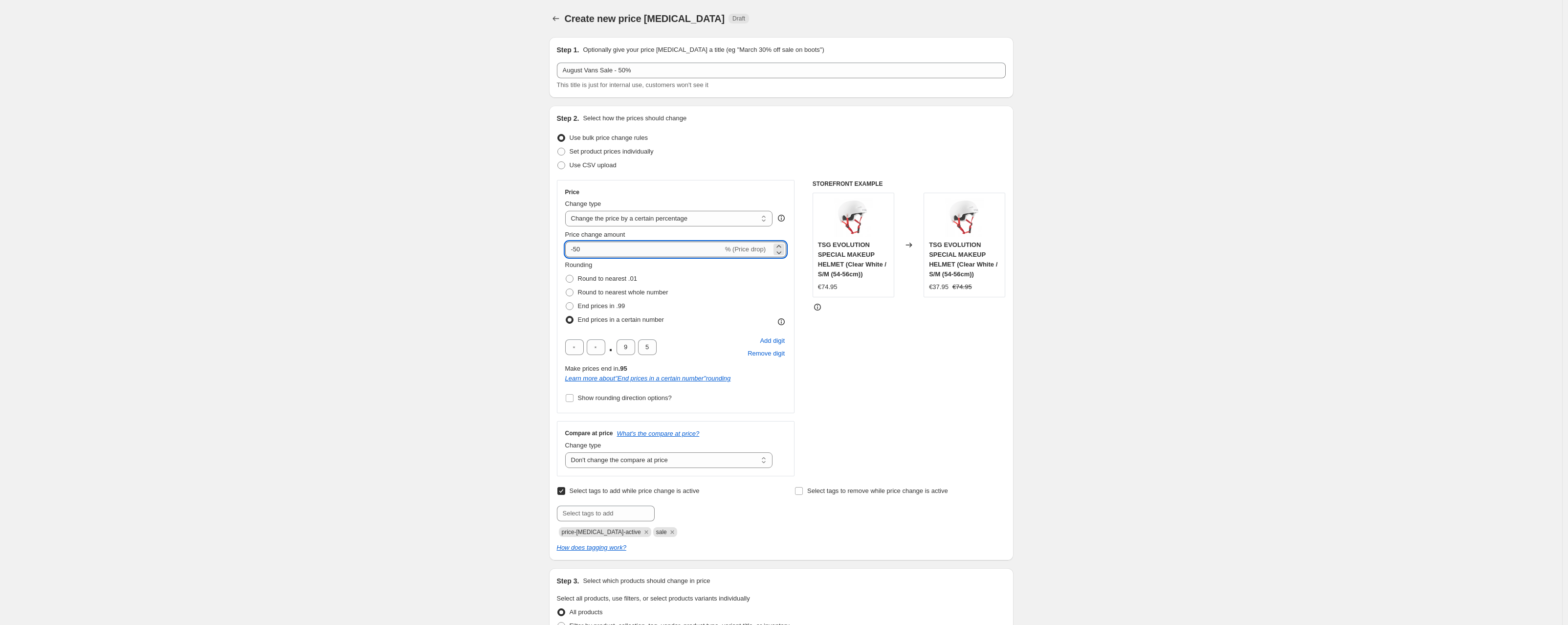
click at [577, 250] on input "-50" at bounding box center [644, 249] width 158 height 16
type input "-45"
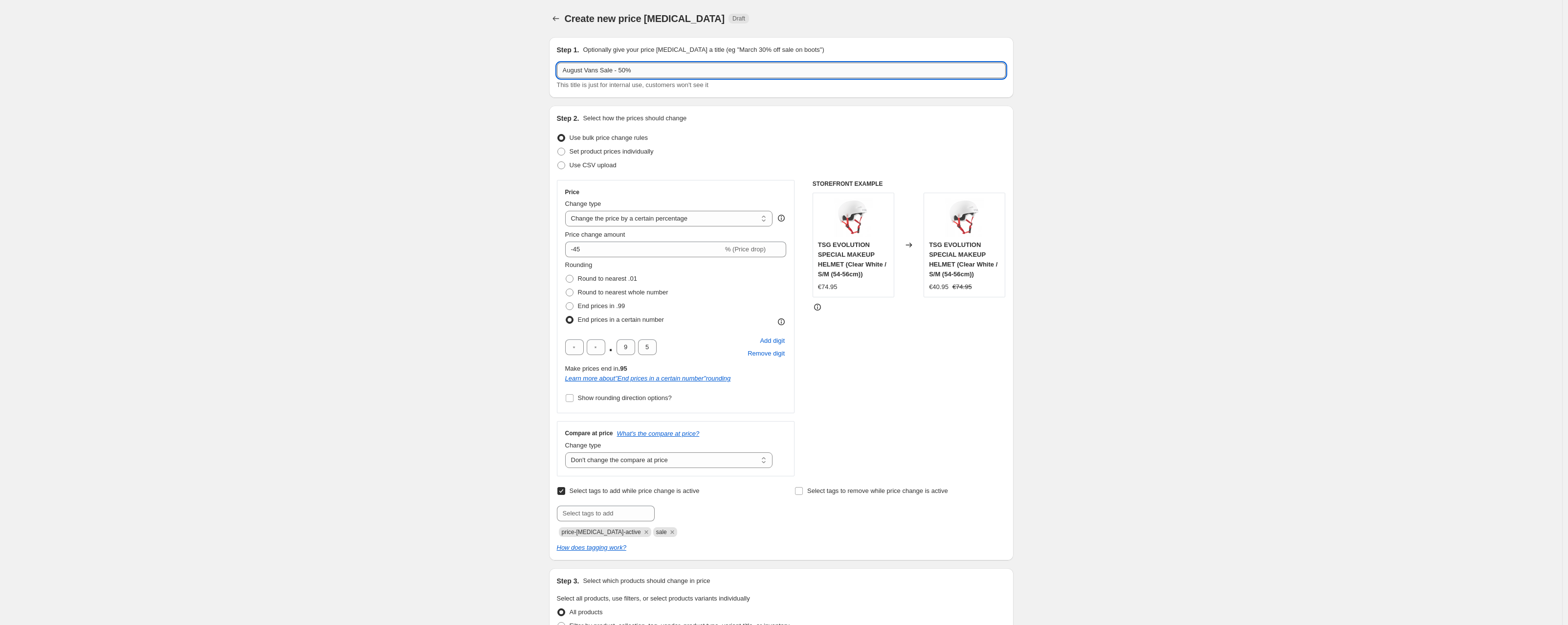
click at [626, 68] on input "August Vans Sale - 50%" at bounding box center [781, 70] width 449 height 16
drag, startPoint x: 630, startPoint y: 70, endPoint x: 624, endPoint y: 71, distance: 6.1
click at [624, 71] on input "August Vans Sale - 50%" at bounding box center [781, 70] width 449 height 16
type input "August Vans Sale - 45%"
click at [429, 142] on div "Create new price [MEDICAL_DATA]. This page is ready Create new price [MEDICAL_D…" at bounding box center [781, 547] width 1563 height 1095
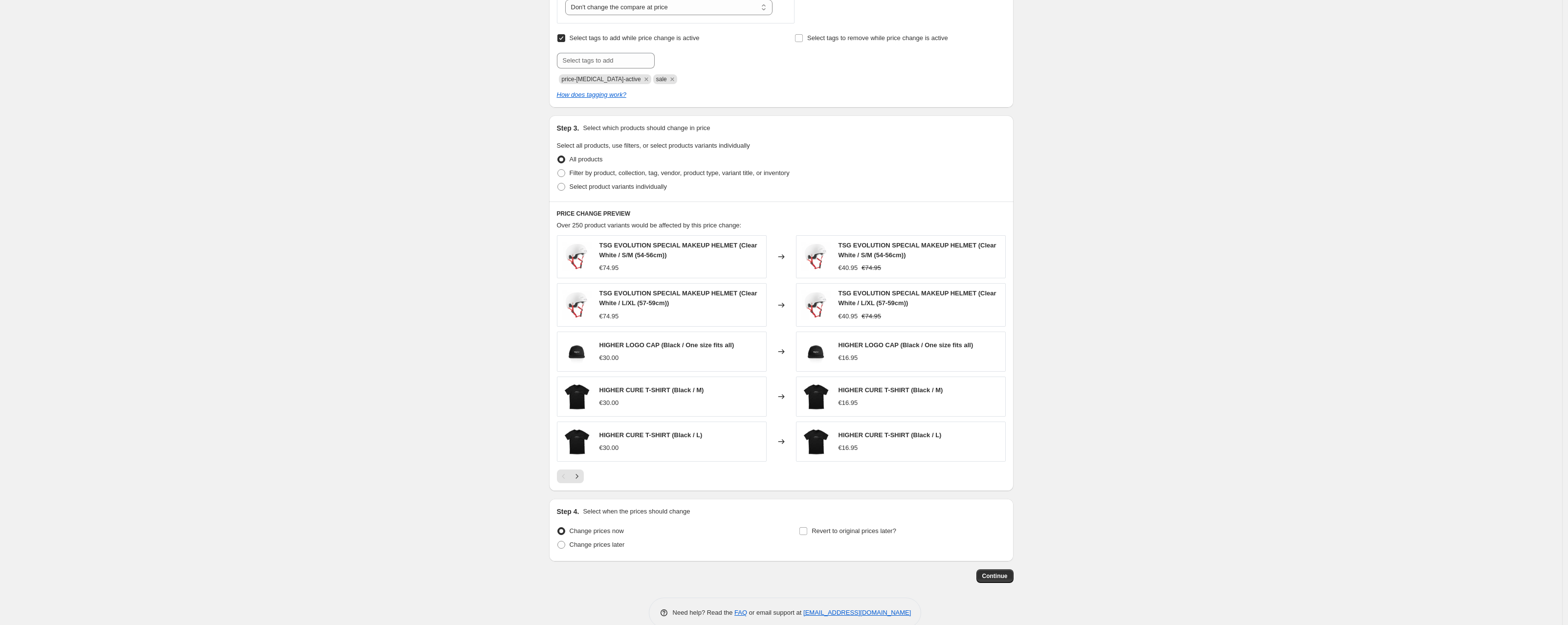
scroll to position [442, 0]
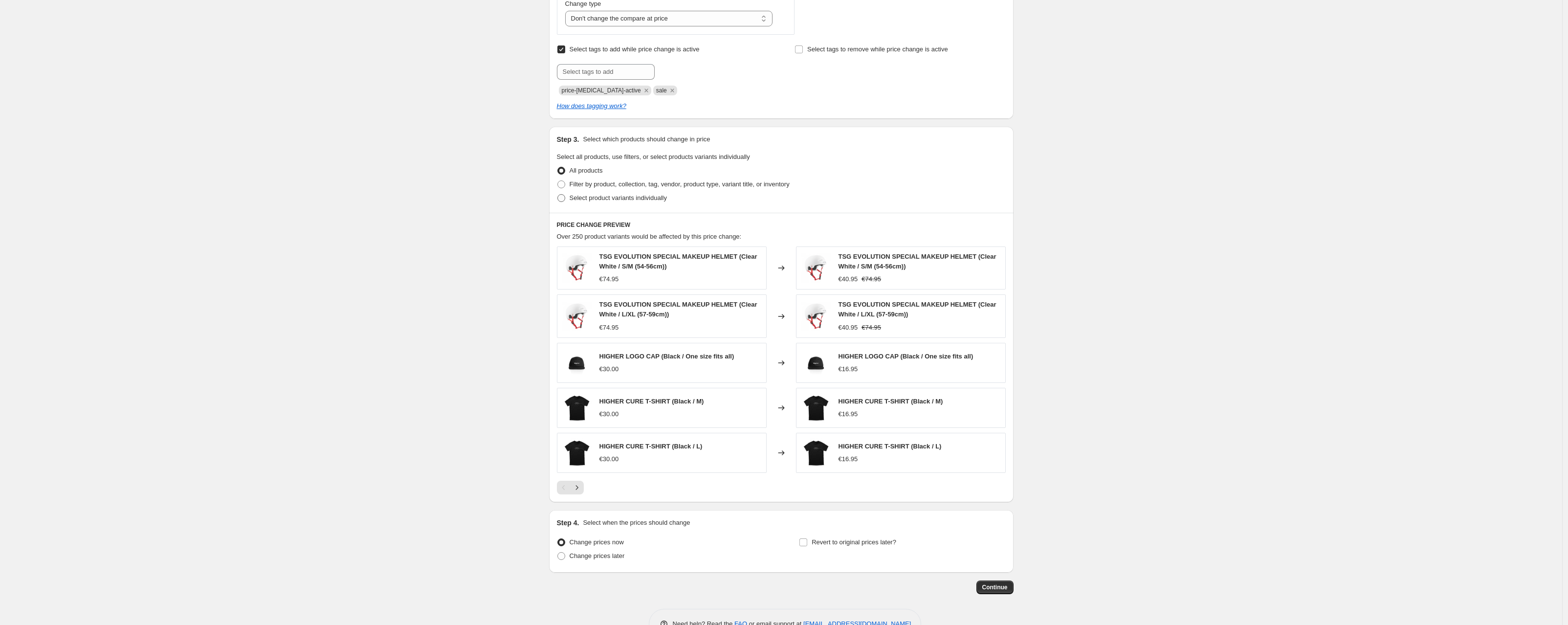
click at [568, 197] on label "Select product variants individually" at bounding box center [612, 198] width 110 height 13
click at [558, 195] on input "Select product variants individually" at bounding box center [558, 194] width 1 height 1
radio input "true"
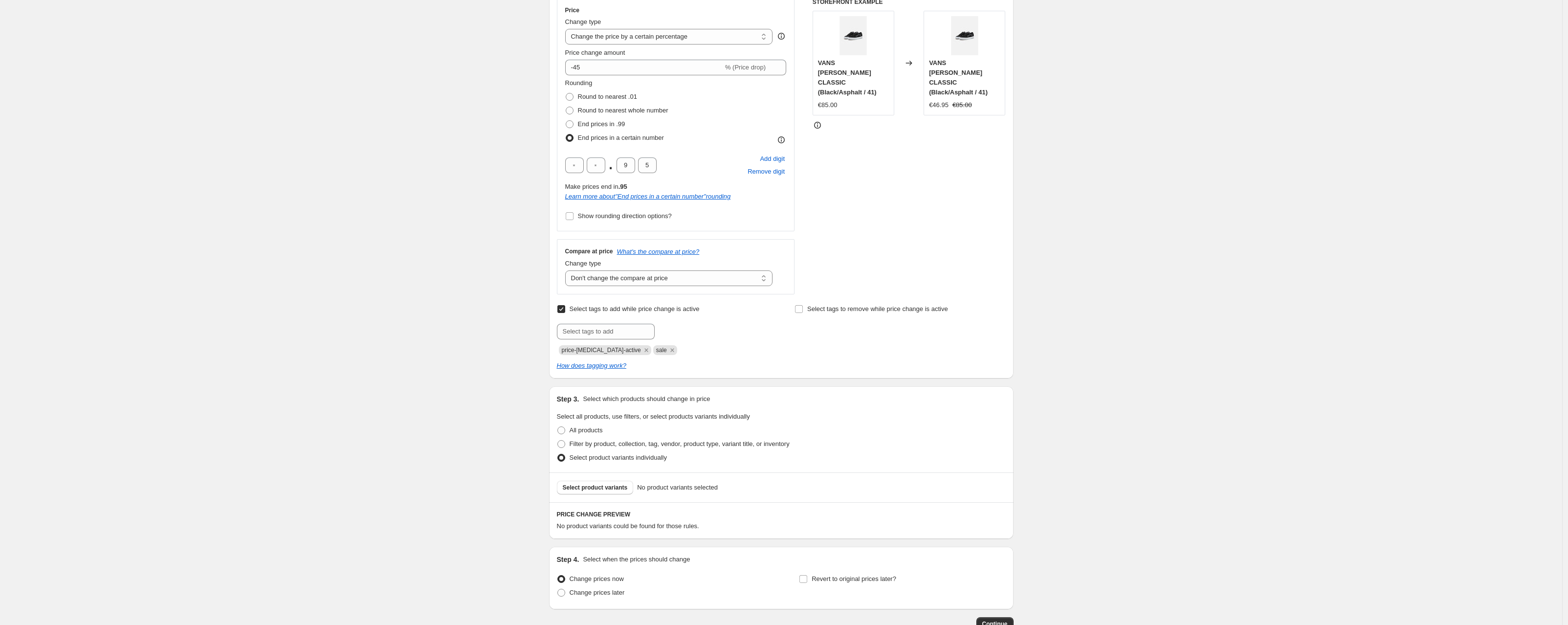
scroll to position [247, 0]
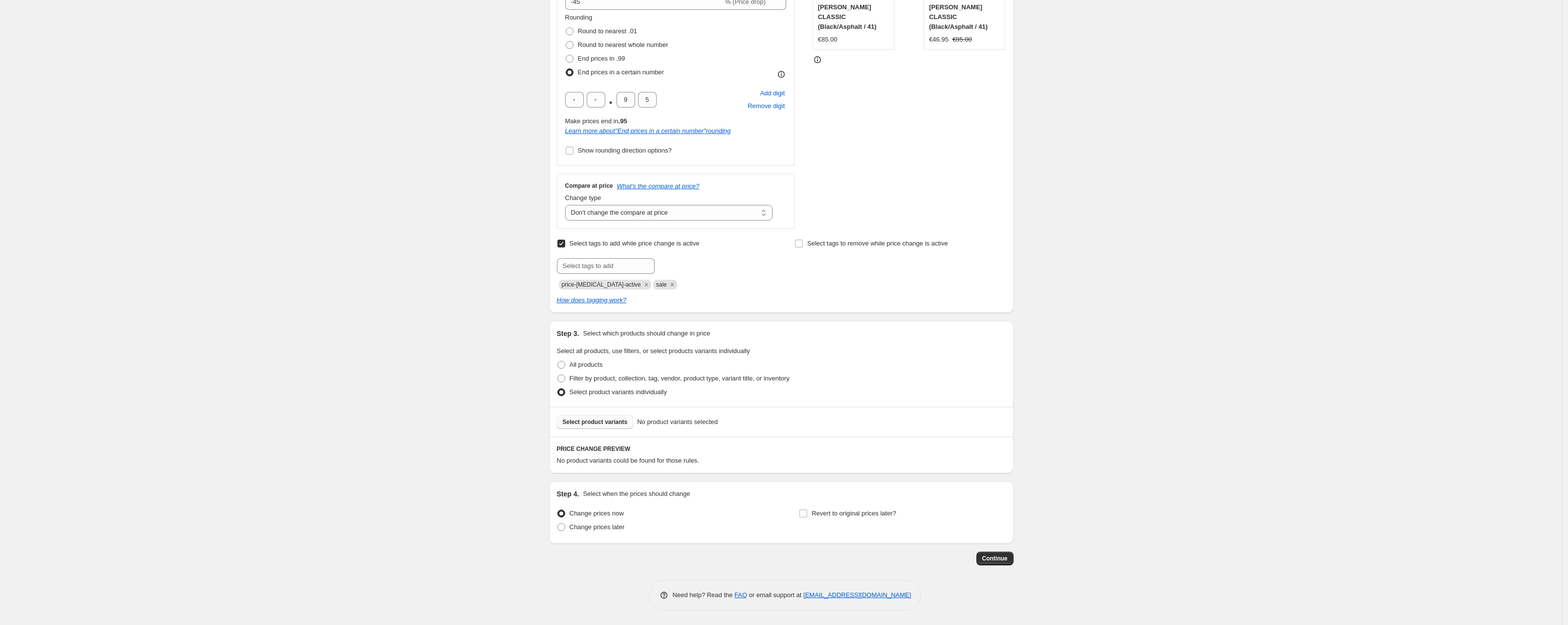
click at [596, 420] on span "Select product variants" at bounding box center [595, 422] width 65 height 8
click at [582, 419] on span "Select product variants" at bounding box center [595, 422] width 65 height 8
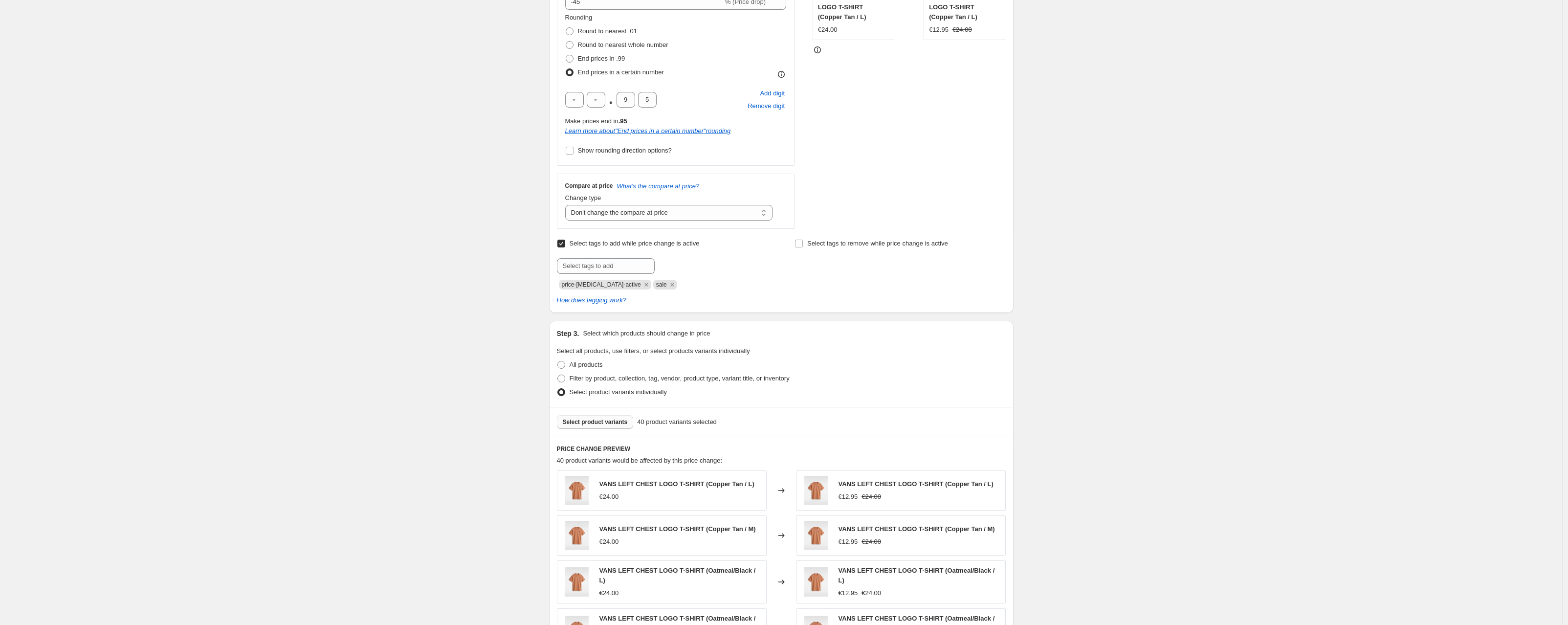
scroll to position [500, 0]
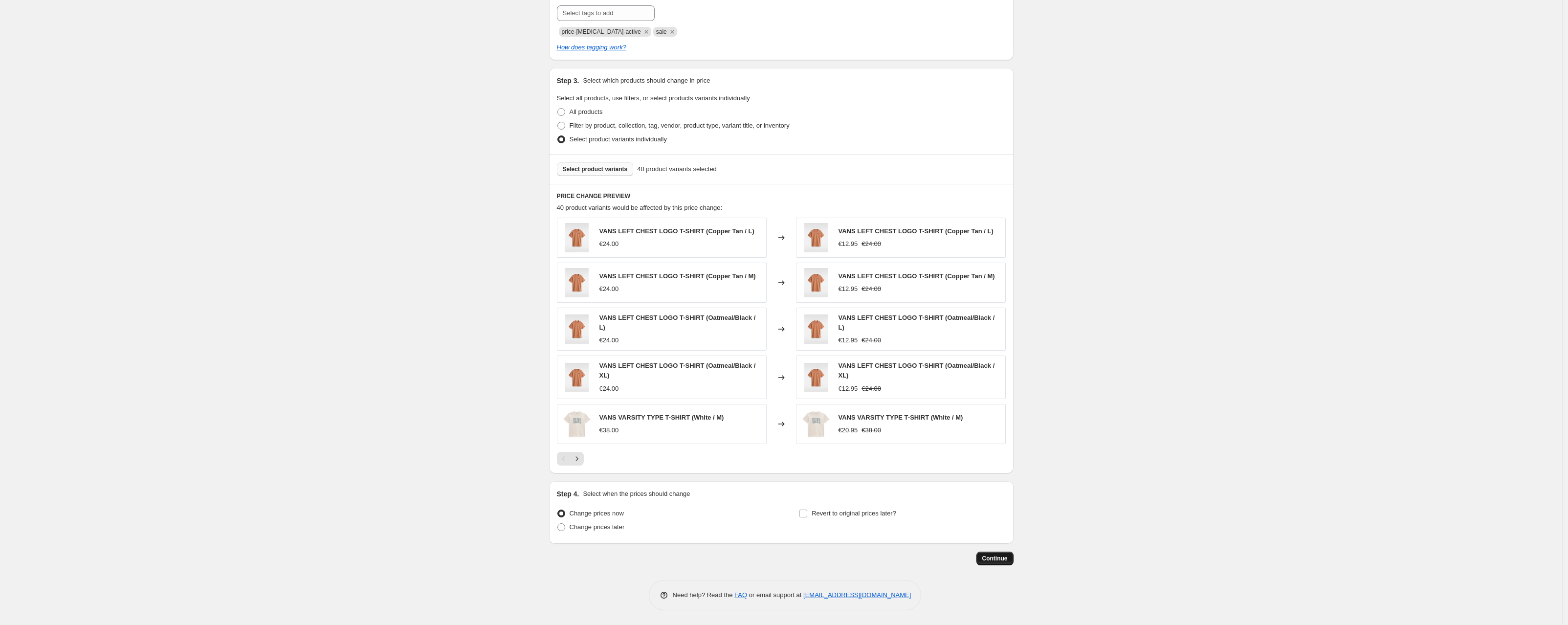
click at [994, 560] on span "Continue" at bounding box center [995, 558] width 26 height 8
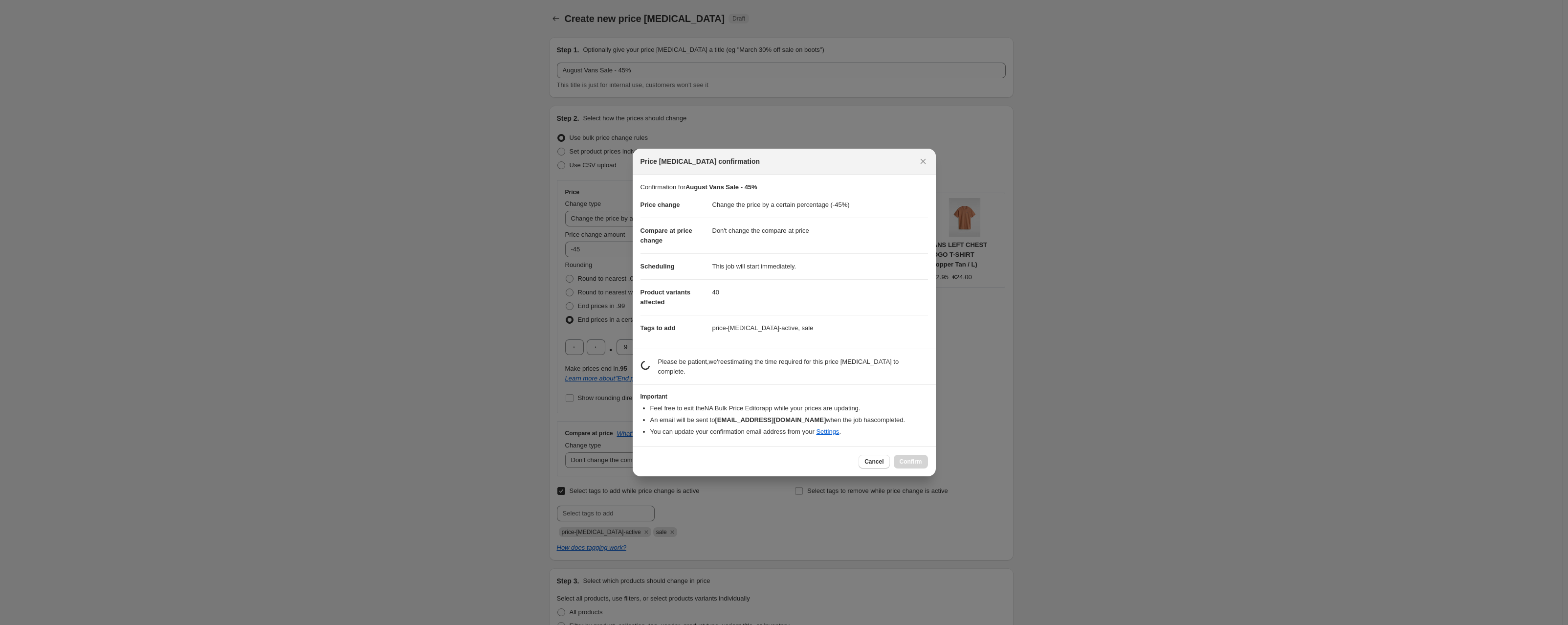
scroll to position [0, 0]
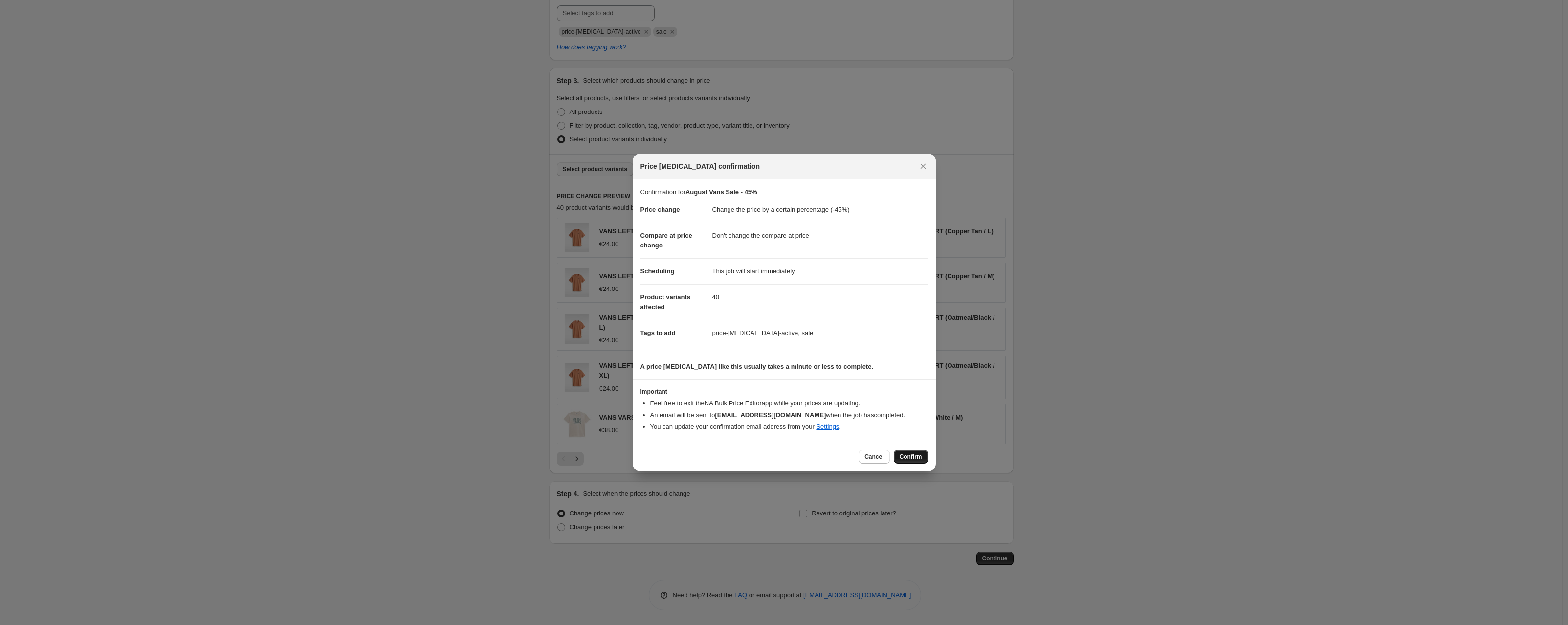
click at [908, 455] on span "Confirm" at bounding box center [911, 456] width 23 height 8
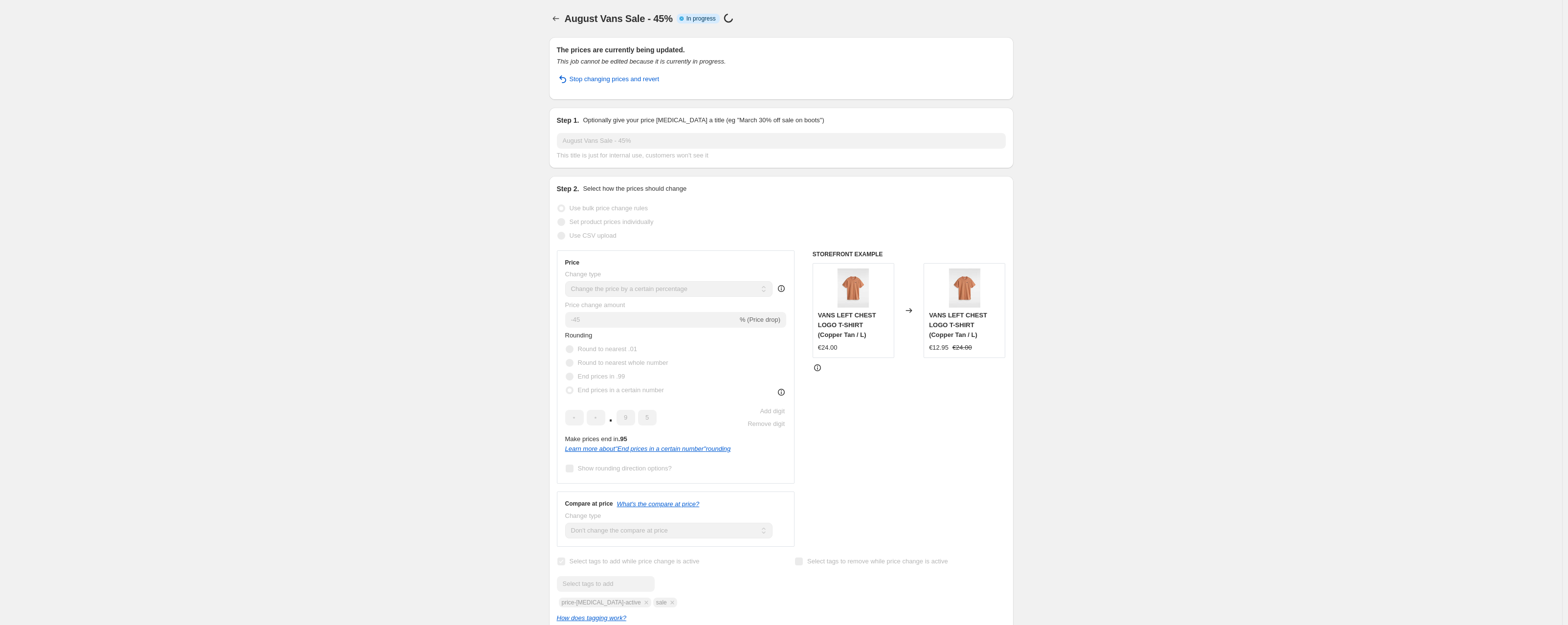
select select "percentage"
select select "no_change"
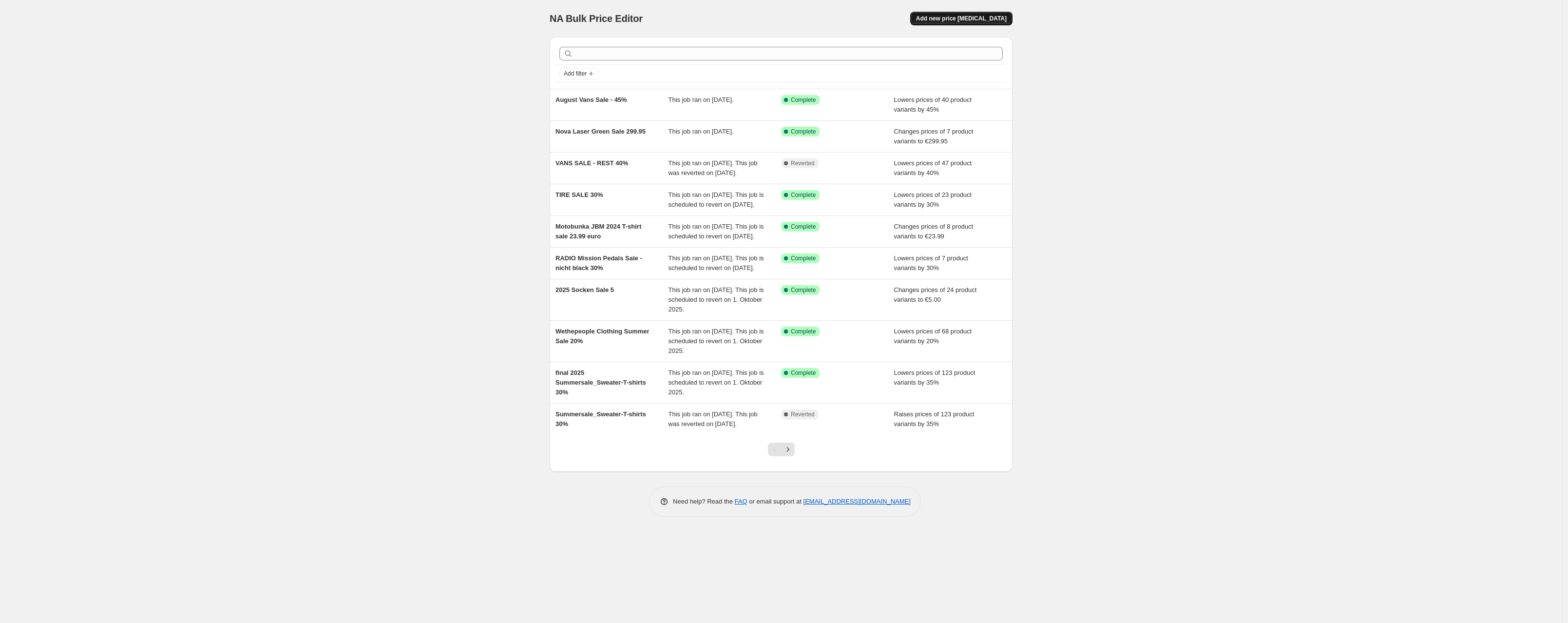
click at [938, 21] on span "Add new price [MEDICAL_DATA]" at bounding box center [961, 18] width 91 height 8
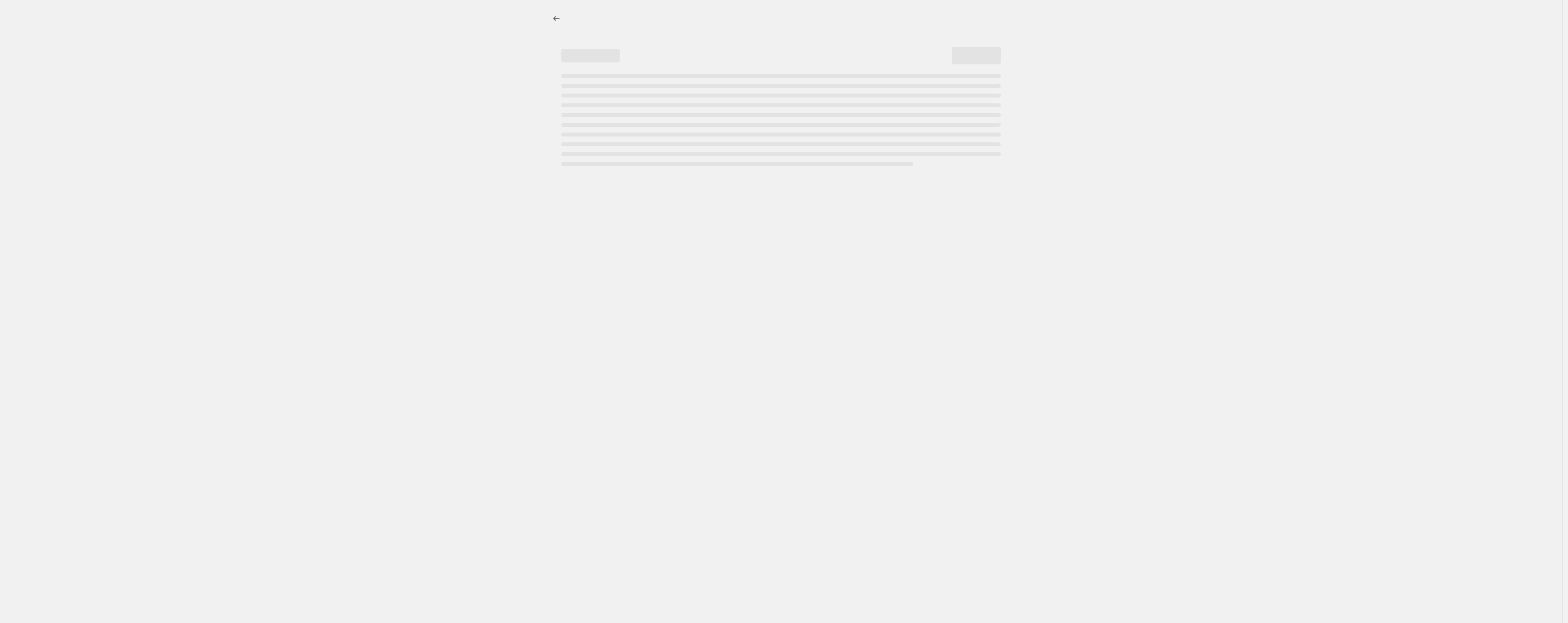
select select "percentage"
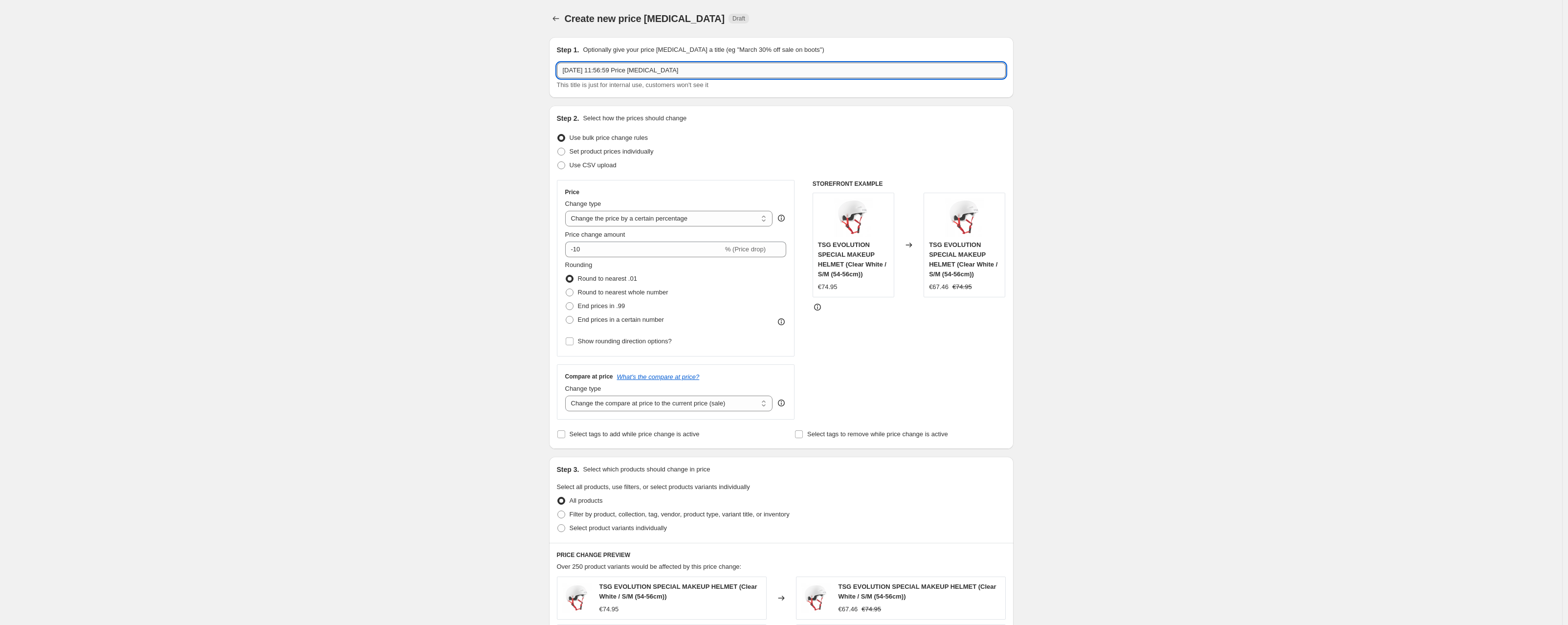
click at [839, 76] on input "30. Aug. 2025, 11:56:59 Price change job" at bounding box center [781, 70] width 449 height 16
drag, startPoint x: 839, startPoint y: 76, endPoint x: 325, endPoint y: 88, distance: 514.1
click at [325, 88] on div "Create new price change job. This page is ready Create new price change job Dra…" at bounding box center [781, 492] width 1563 height 984
type input "t"
type input "Total BMX Oislick spokes"
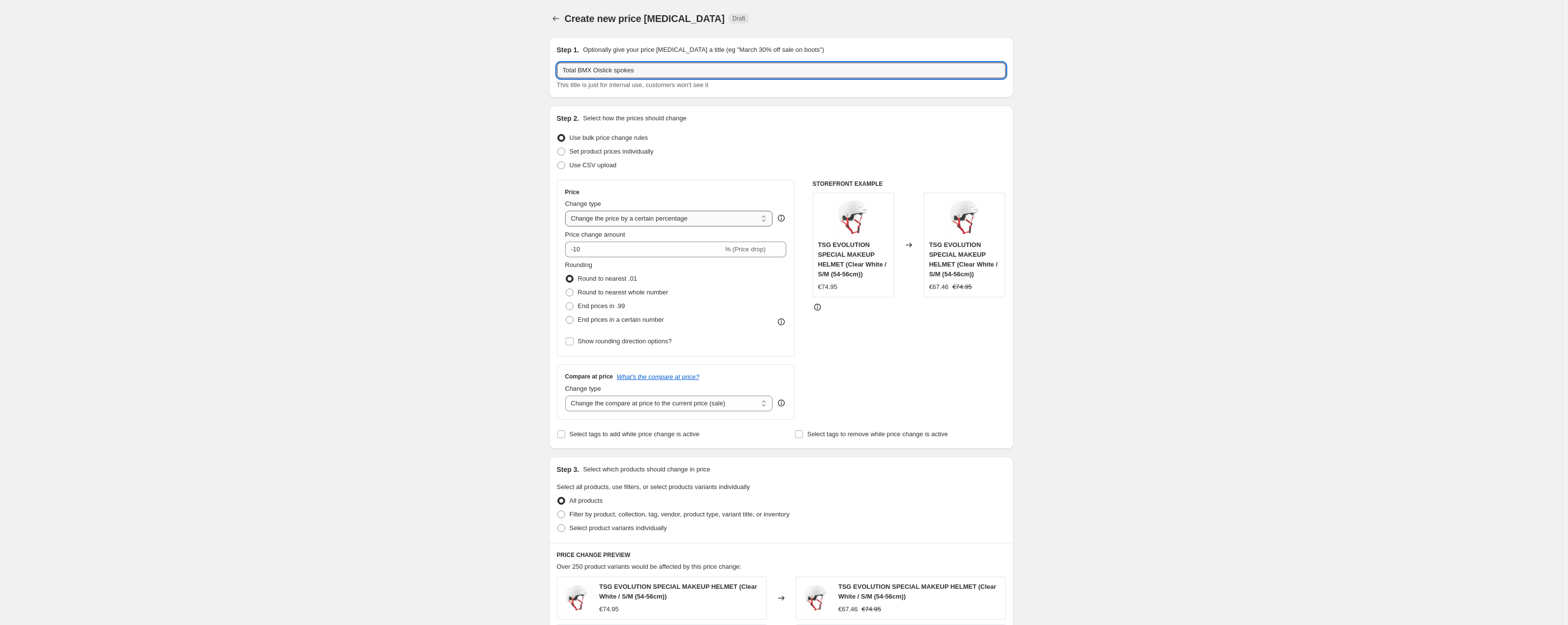
click at [624, 217] on select "Change the price to a certain amount Change the price by a certain amount Chang…" at bounding box center [669, 219] width 208 height 16
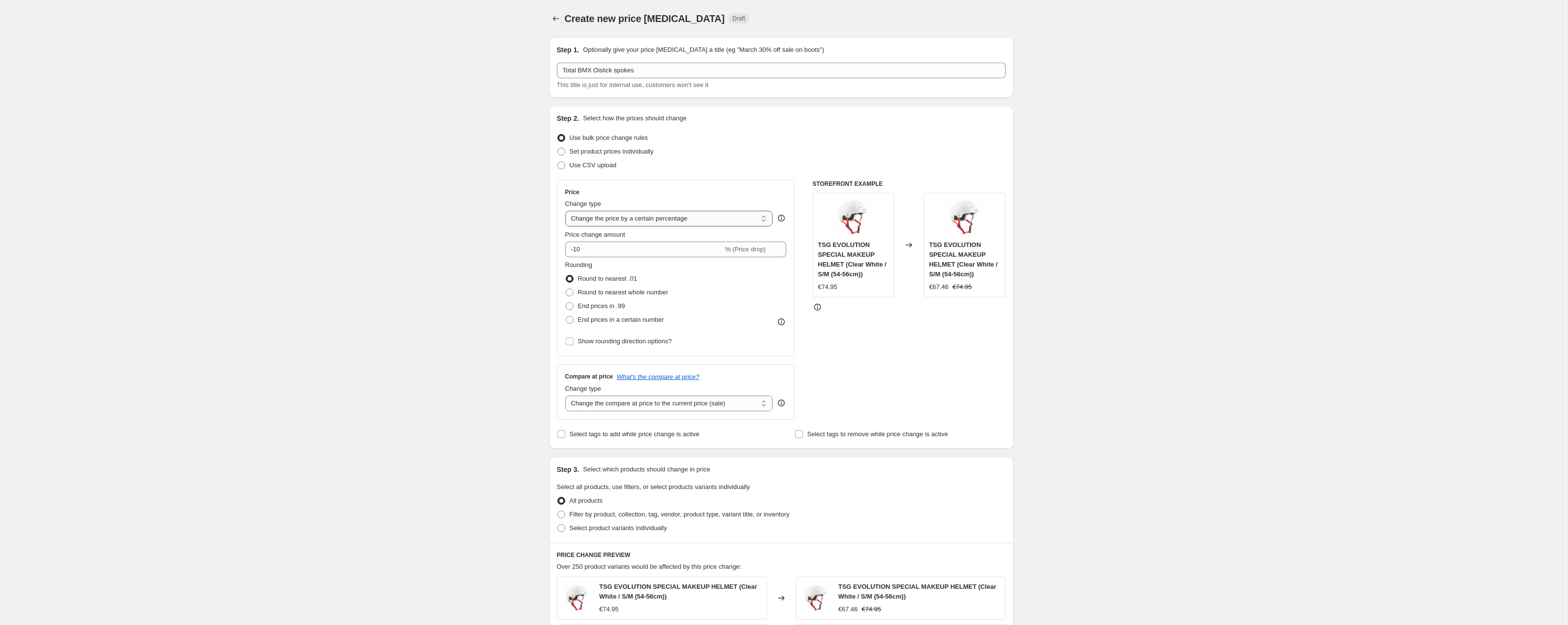
click at [567, 211] on select "Change the price to a certain amount Change the price by a certain amount Chang…" at bounding box center [669, 219] width 208 height 16
click at [594, 249] on input "-10" at bounding box center [644, 249] width 158 height 16
type input "-1"
type input "-35"
click at [574, 320] on span at bounding box center [569, 320] width 8 height 8
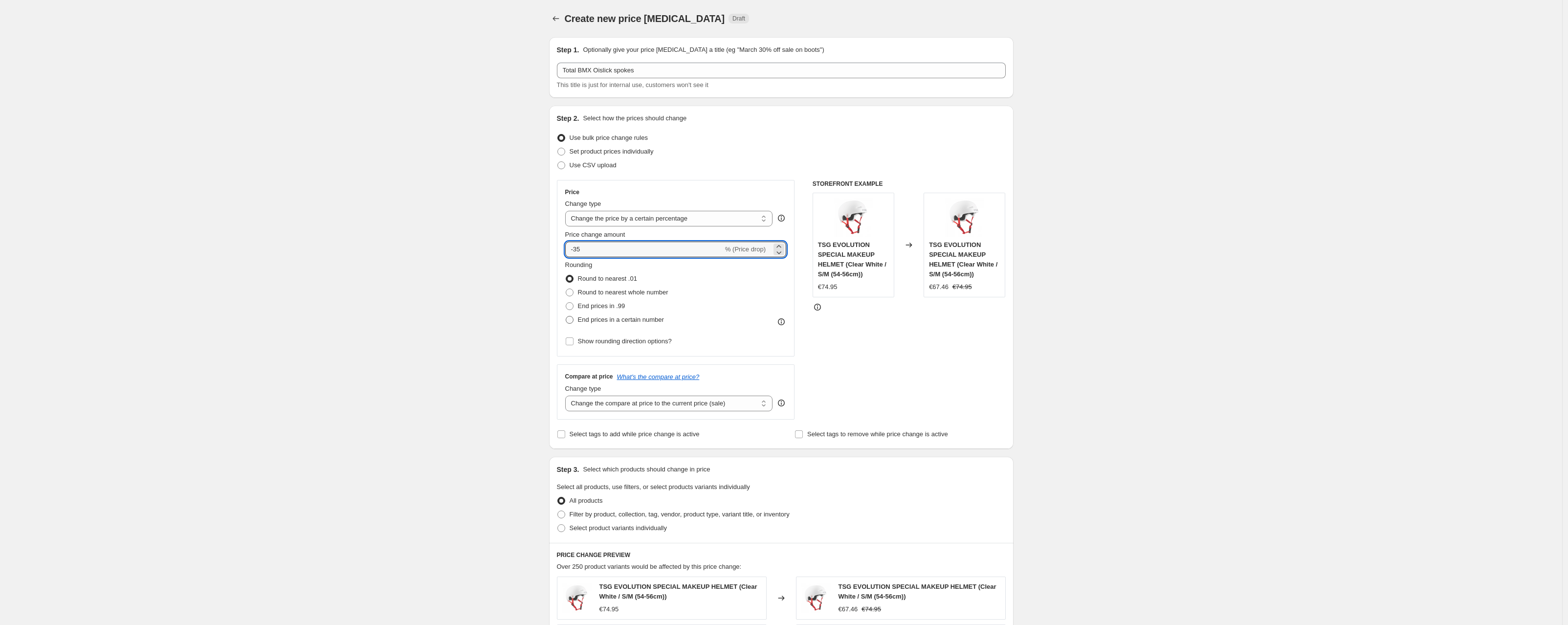
click at [566, 316] on input "End prices in a certain number" at bounding box center [566, 316] width 1 height 1
radio input "true"
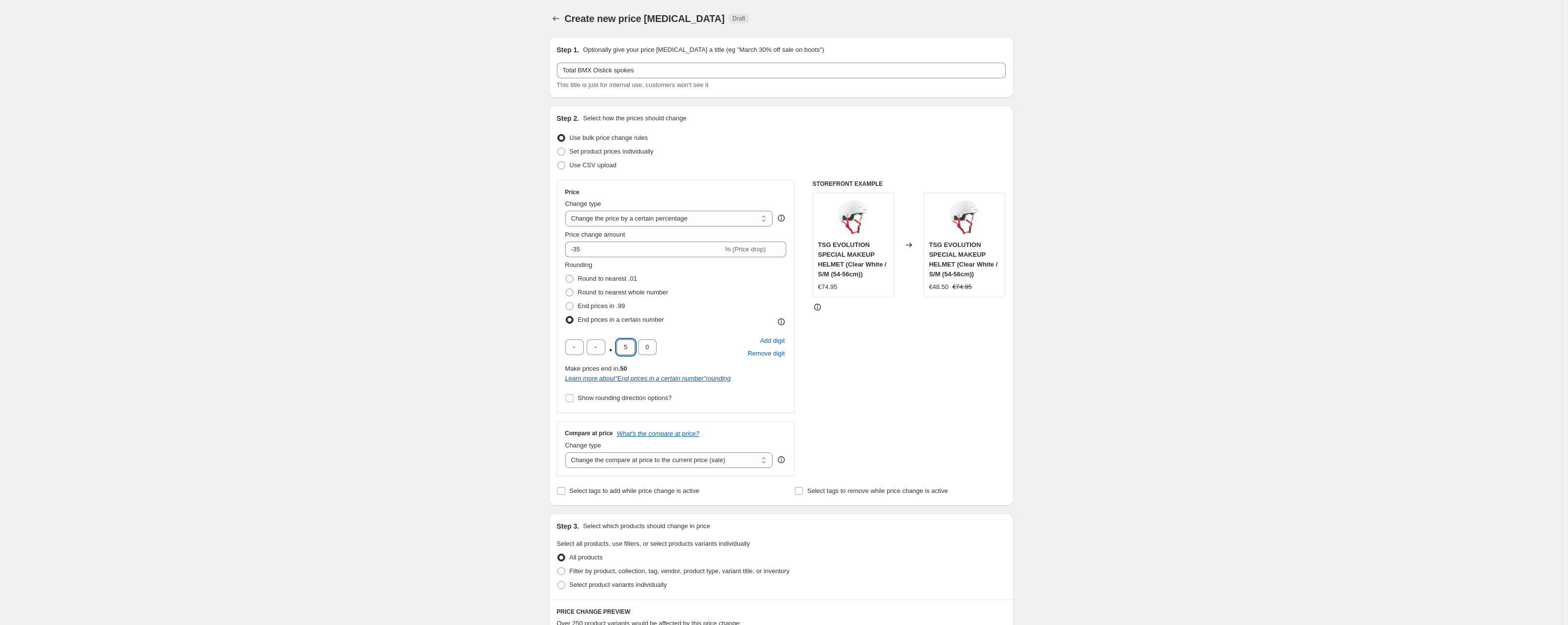
click at [626, 348] on input "5" at bounding box center [625, 348] width 18 height 16
type input "9"
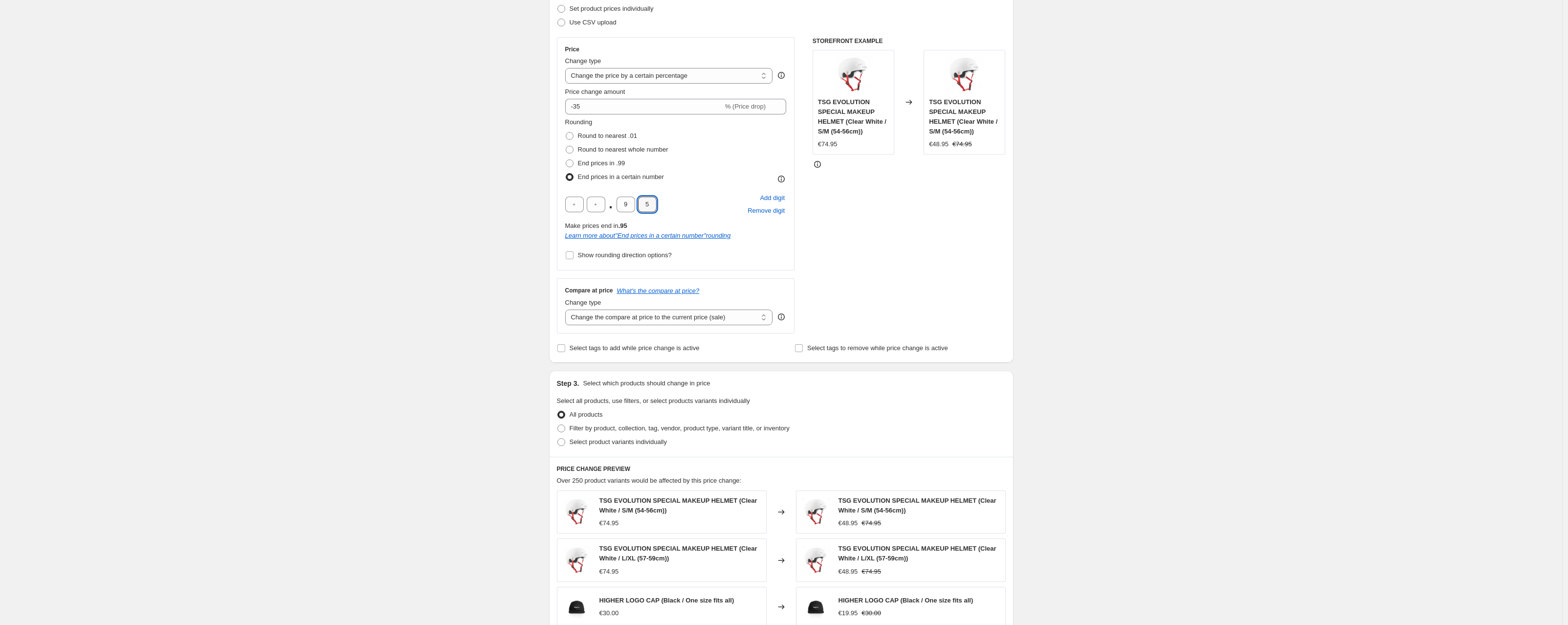
scroll to position [144, 0]
type input "5"
click at [599, 315] on select "Change the compare at price to the current price (sale) Change the compare at p…" at bounding box center [669, 316] width 208 height 16
select select "no_change"
click at [567, 309] on select "Change the compare at price to the current price (sale) Change the compare at p…" at bounding box center [669, 316] width 208 height 16
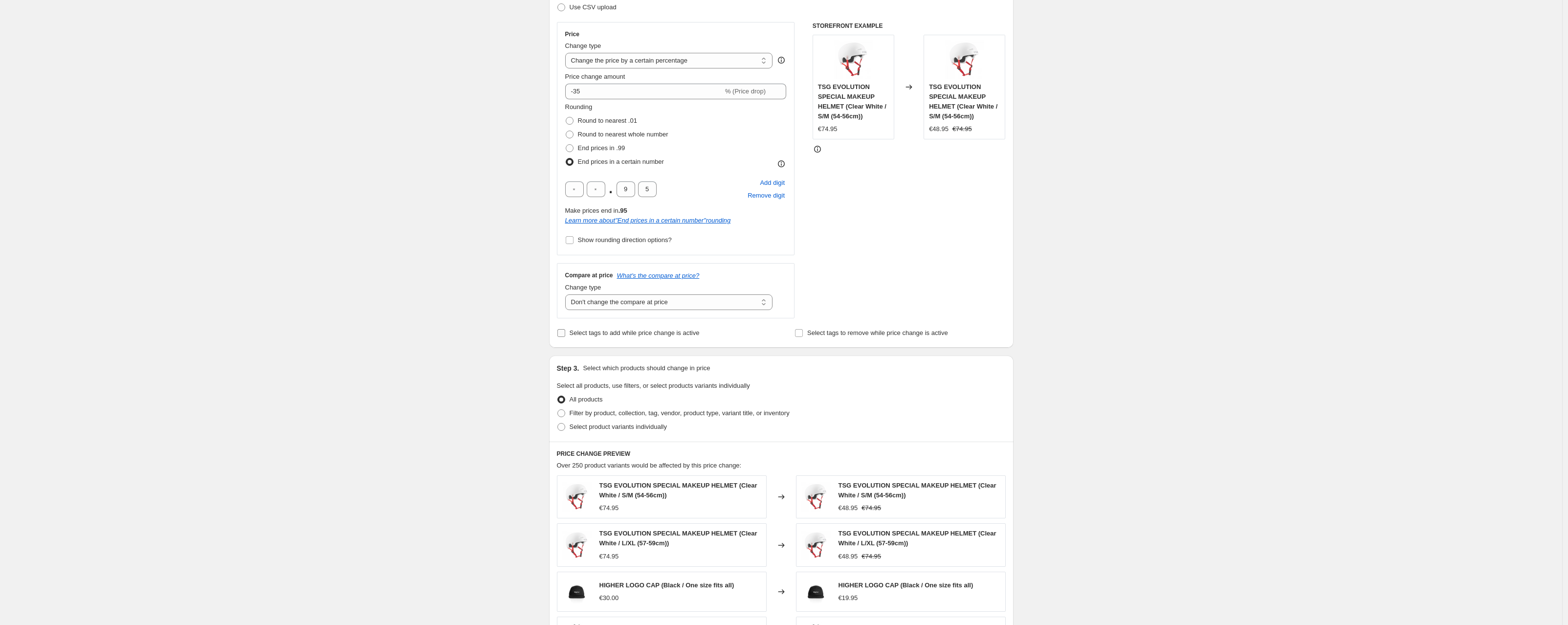
scroll to position [163, 0]
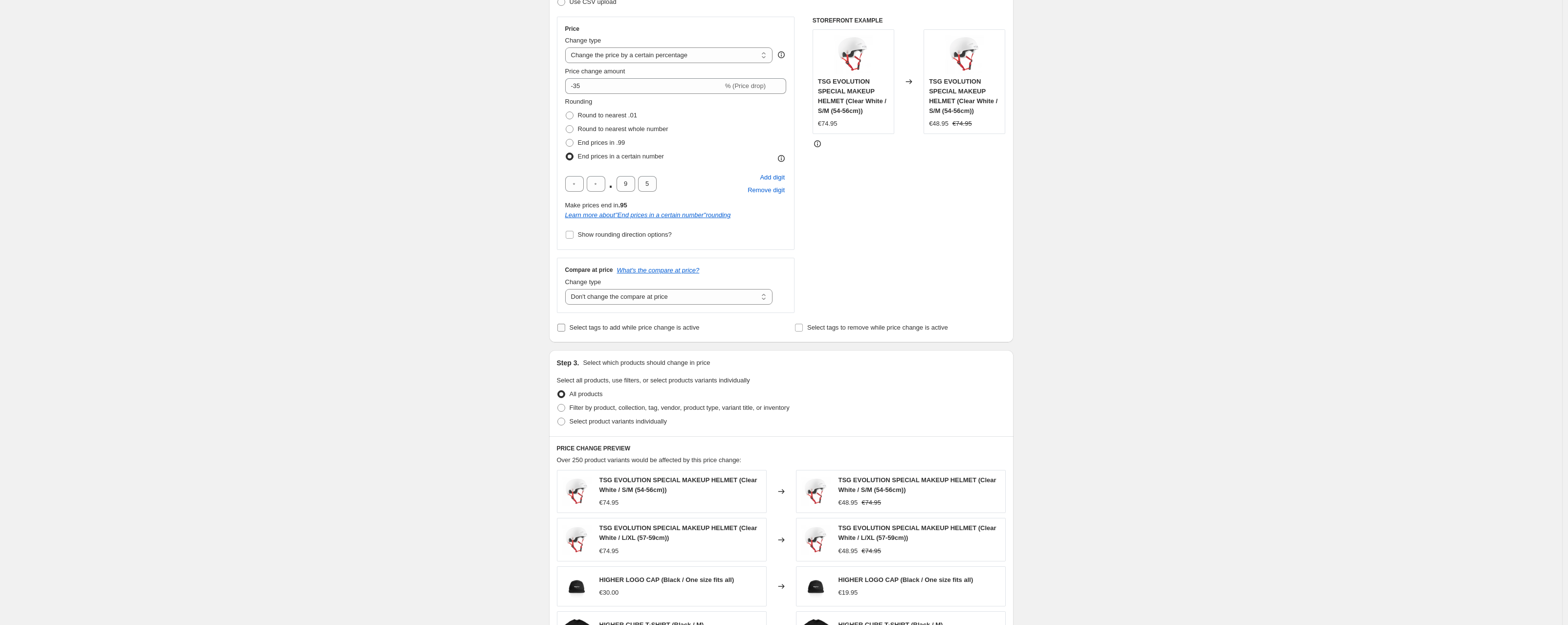
click at [565, 328] on input "Select tags to add while price change is active" at bounding box center [561, 327] width 8 height 8
checkbox input "true"
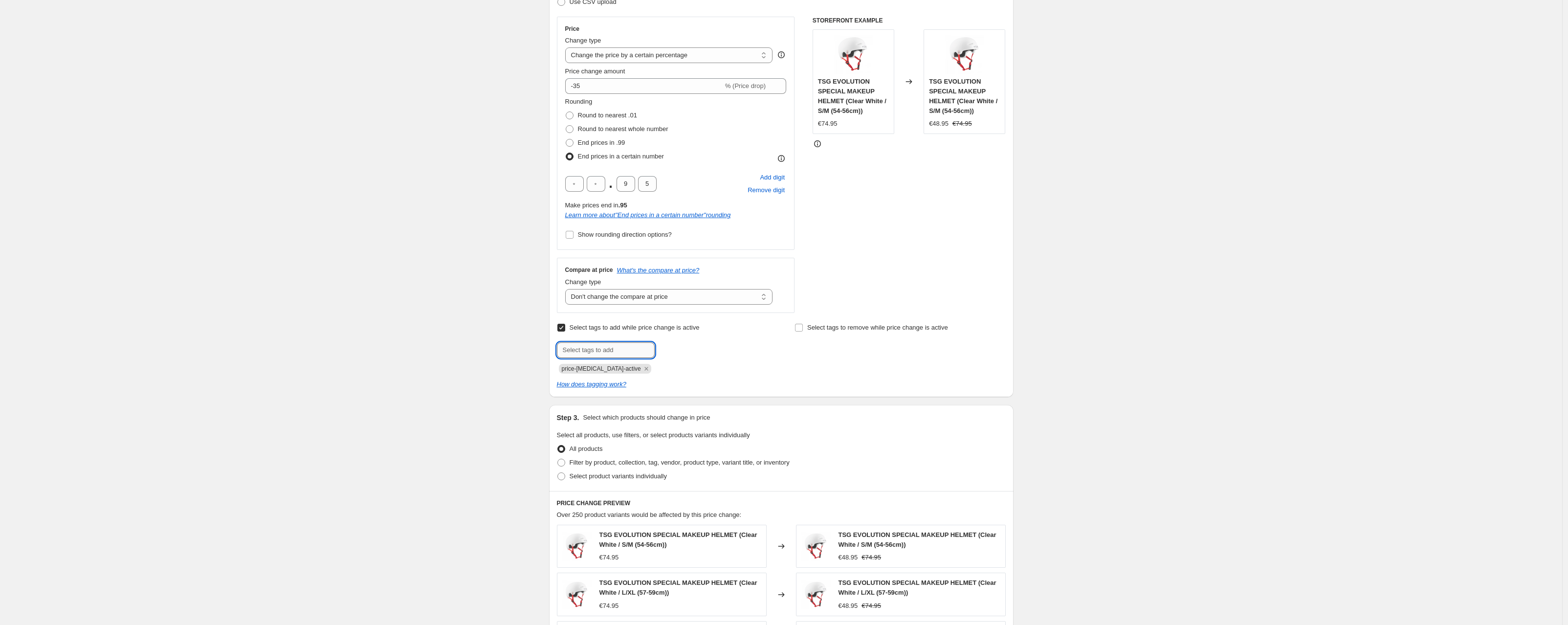
click at [599, 348] on input "text" at bounding box center [606, 350] width 98 height 16
type input "sale"
click at [685, 346] on span "sale" at bounding box center [681, 349] width 11 height 7
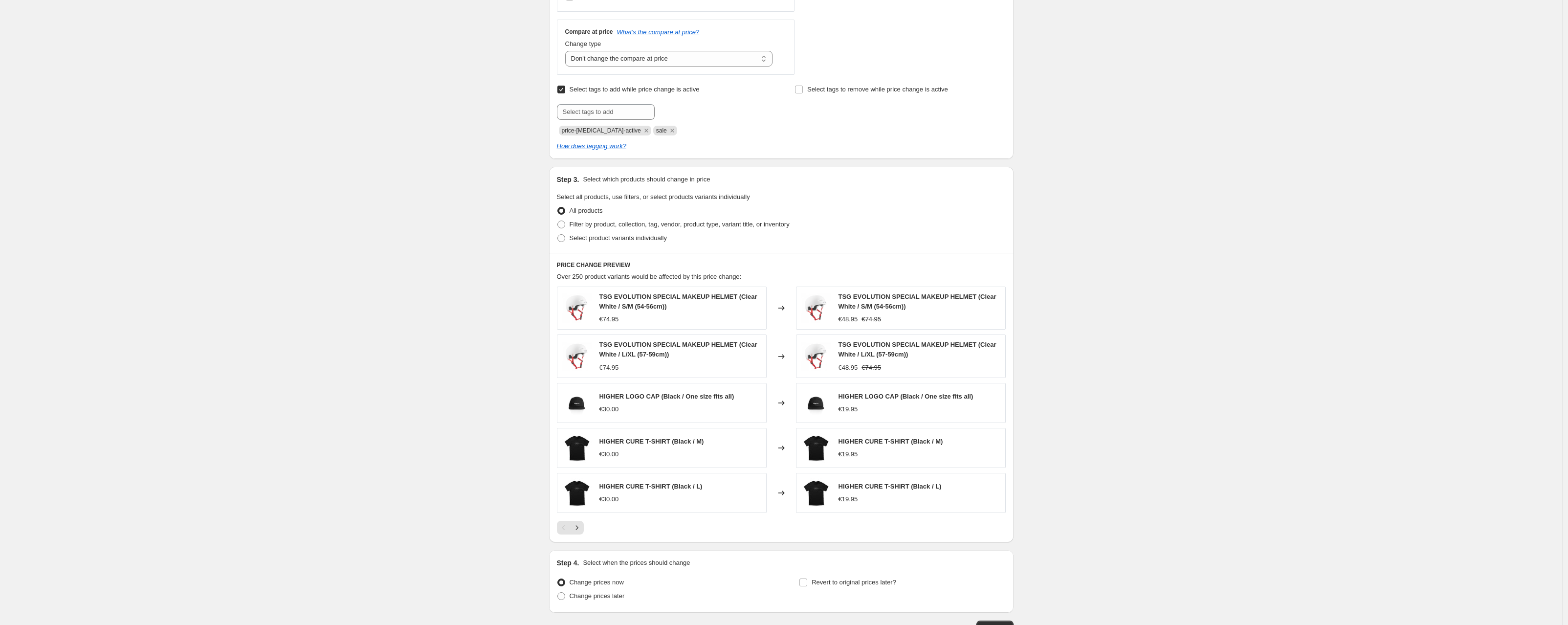
scroll to position [403, 0]
click at [564, 236] on span at bounding box center [561, 236] width 8 height 8
click at [558, 233] on input "Select product variants individually" at bounding box center [558, 232] width 1 height 1
radio input "true"
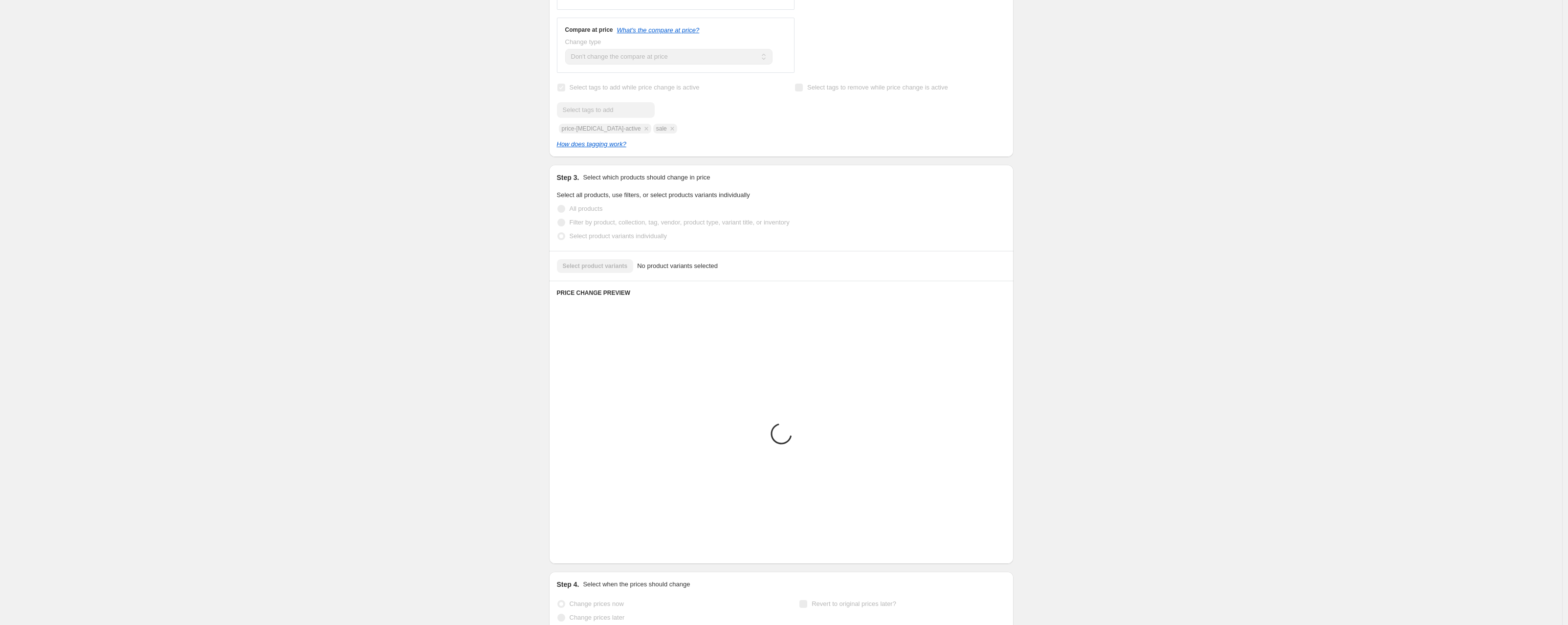
scroll to position [247, 0]
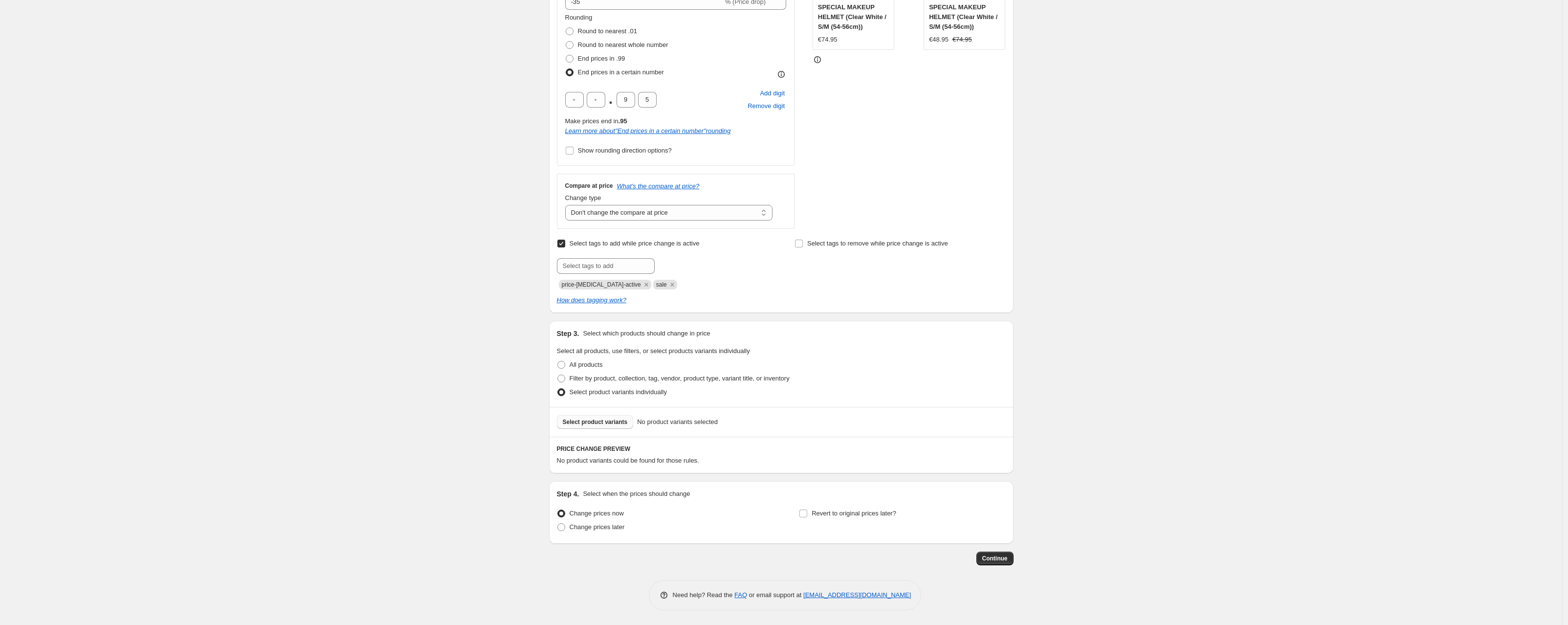
click at [609, 419] on span "Select product variants" at bounding box center [595, 422] width 65 height 8
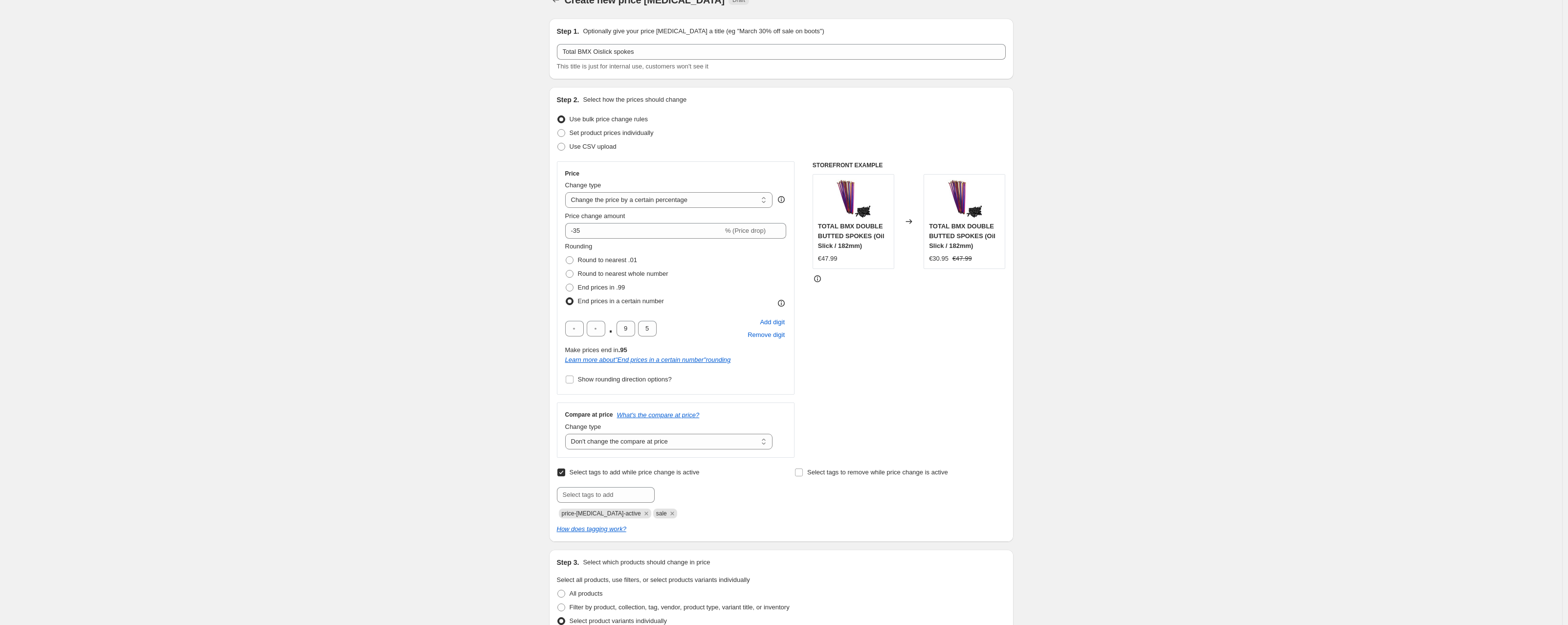
scroll to position [462, 0]
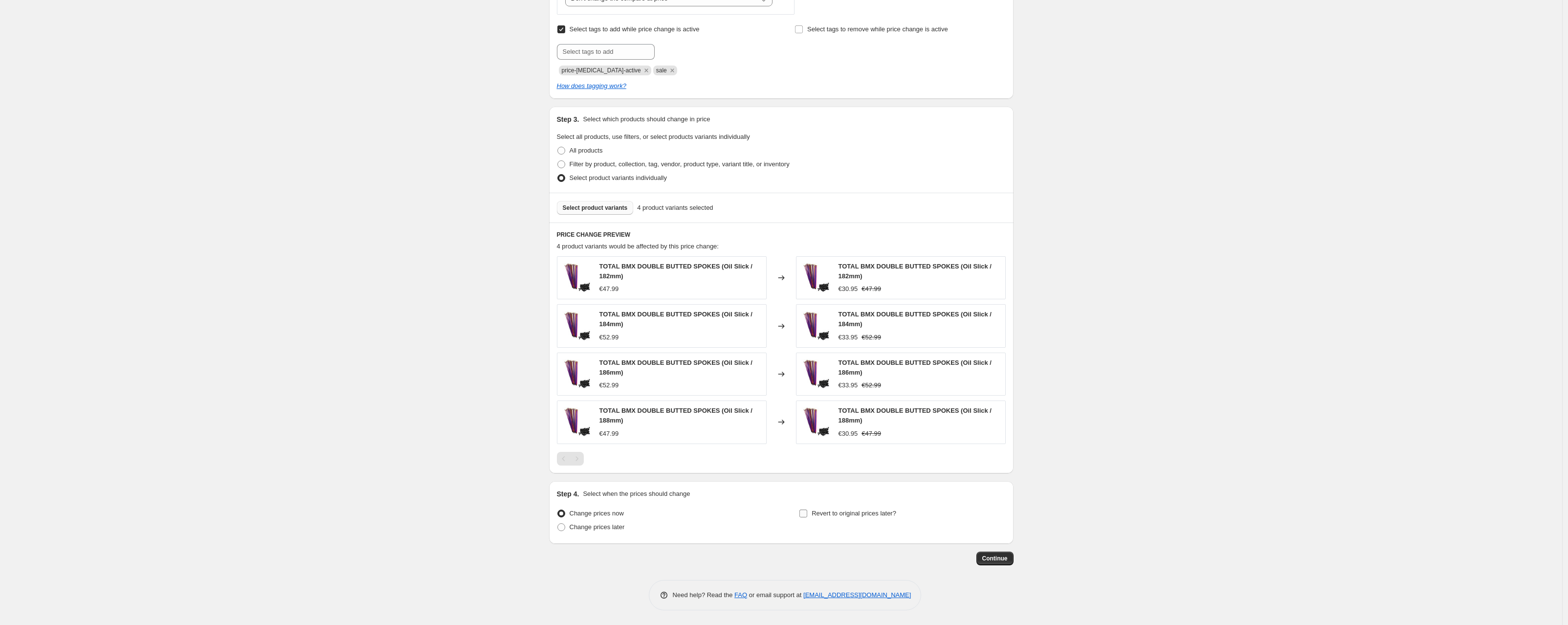
click at [807, 517] on span at bounding box center [803, 513] width 9 height 9
click at [807, 517] on input "Revert to original prices later?" at bounding box center [803, 513] width 8 height 8
checkbox input "true"
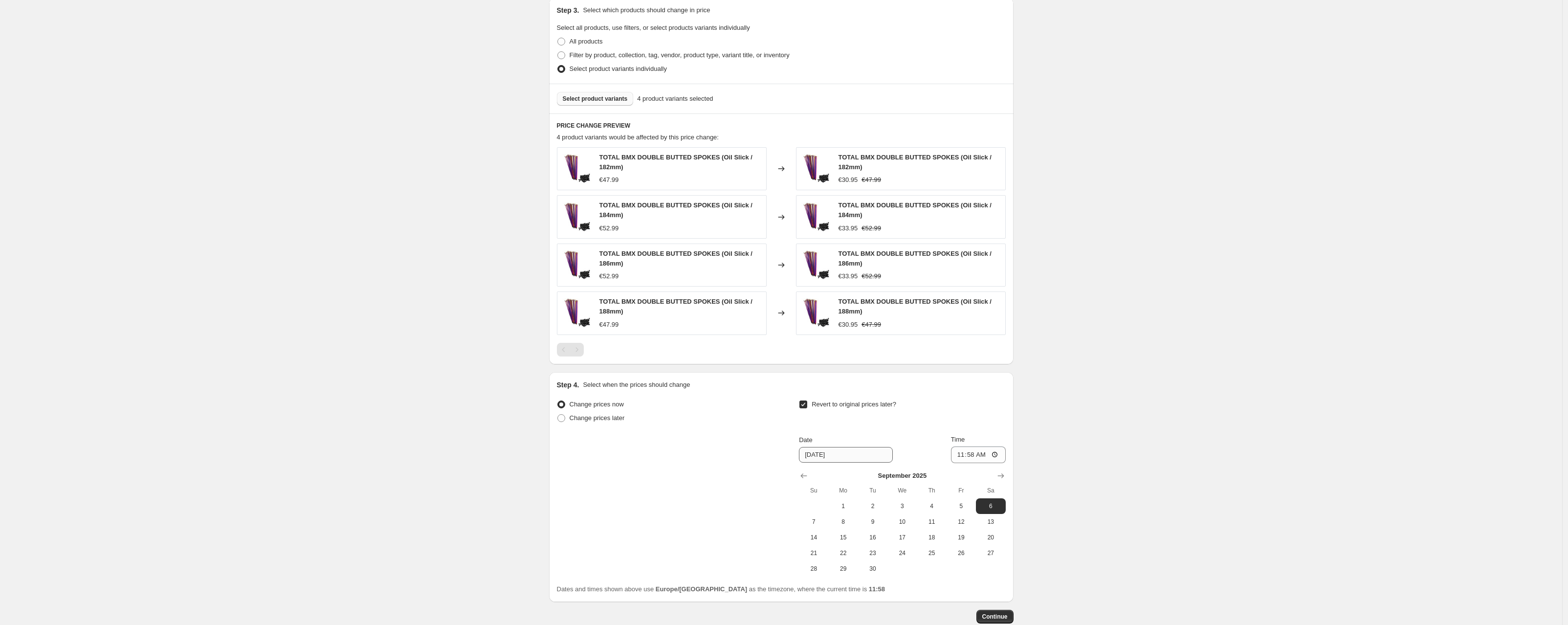
scroll to position [629, 0]
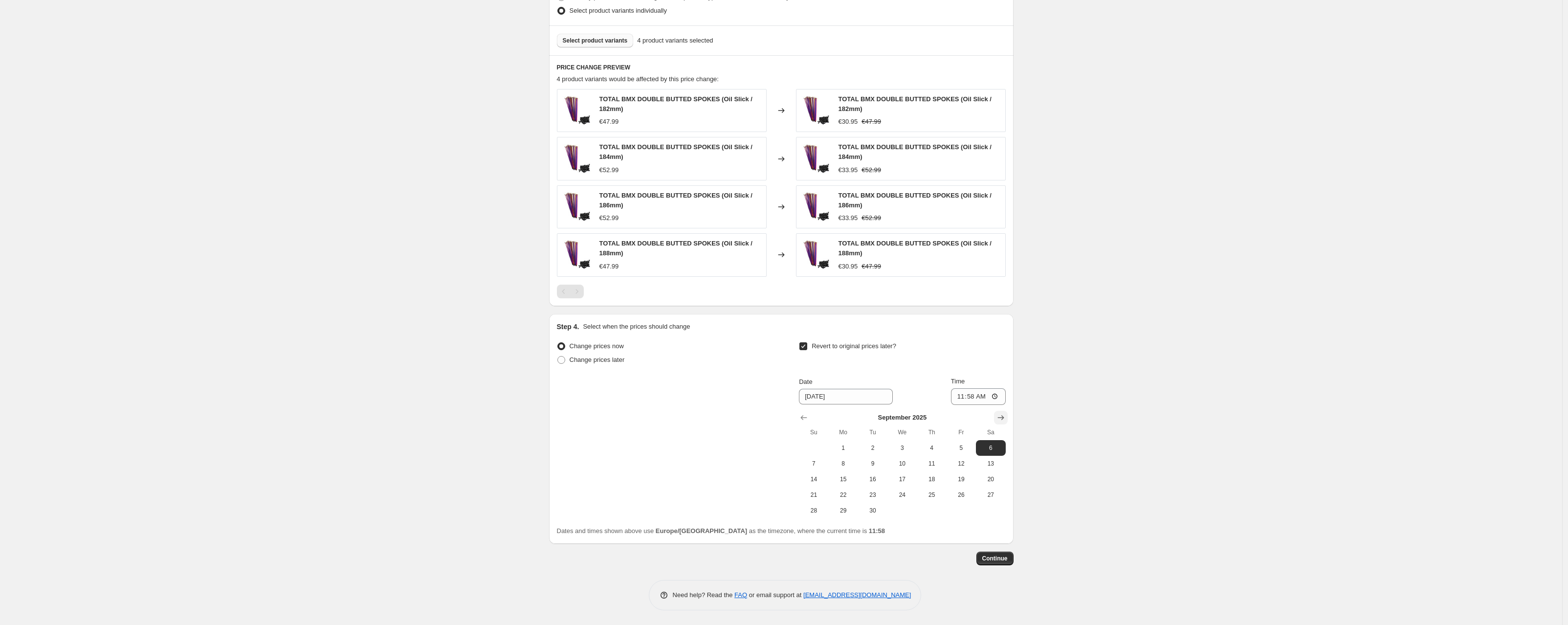
click at [1000, 416] on icon "Show next month, October 2025" at bounding box center [1001, 418] width 10 height 10
click at [957, 505] on button "31" at bounding box center [961, 511] width 29 height 16
type input "10/31/2025"
click at [1000, 561] on span "Continue" at bounding box center [995, 558] width 26 height 8
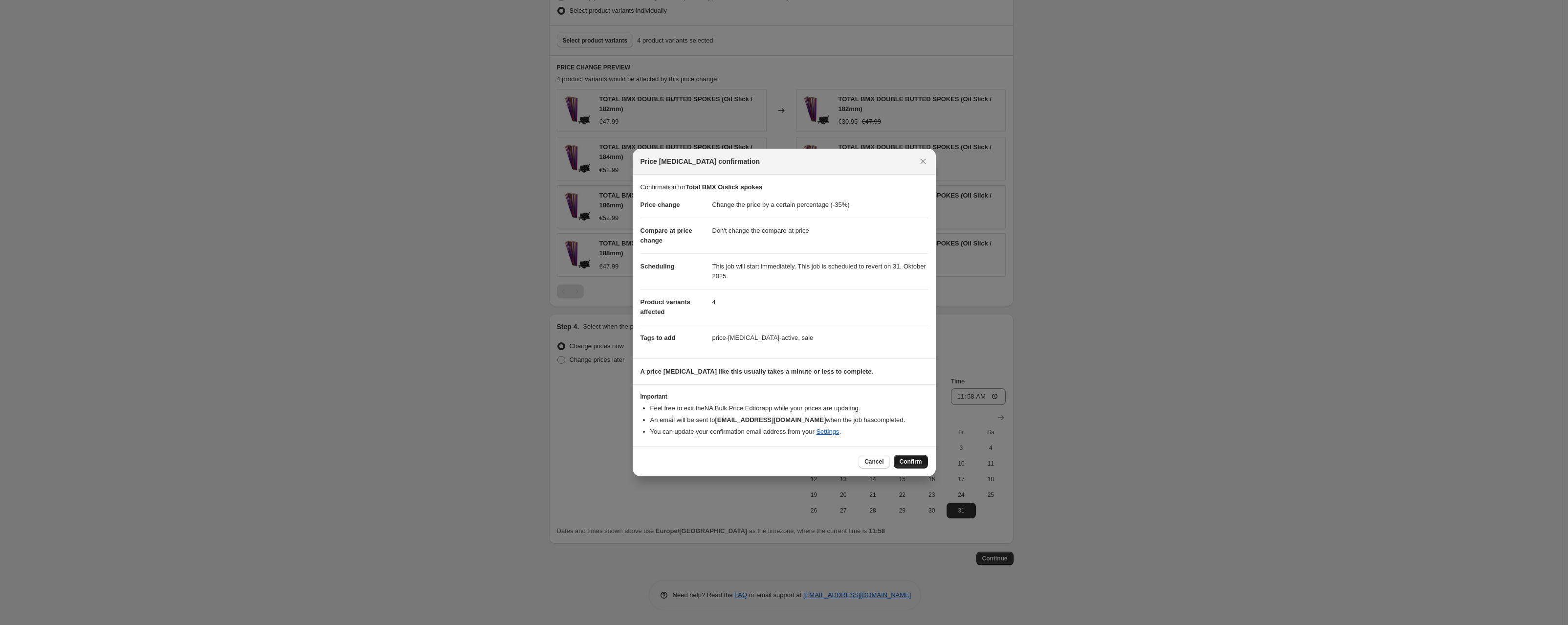
click at [900, 458] on span "Confirm" at bounding box center [911, 461] width 23 height 8
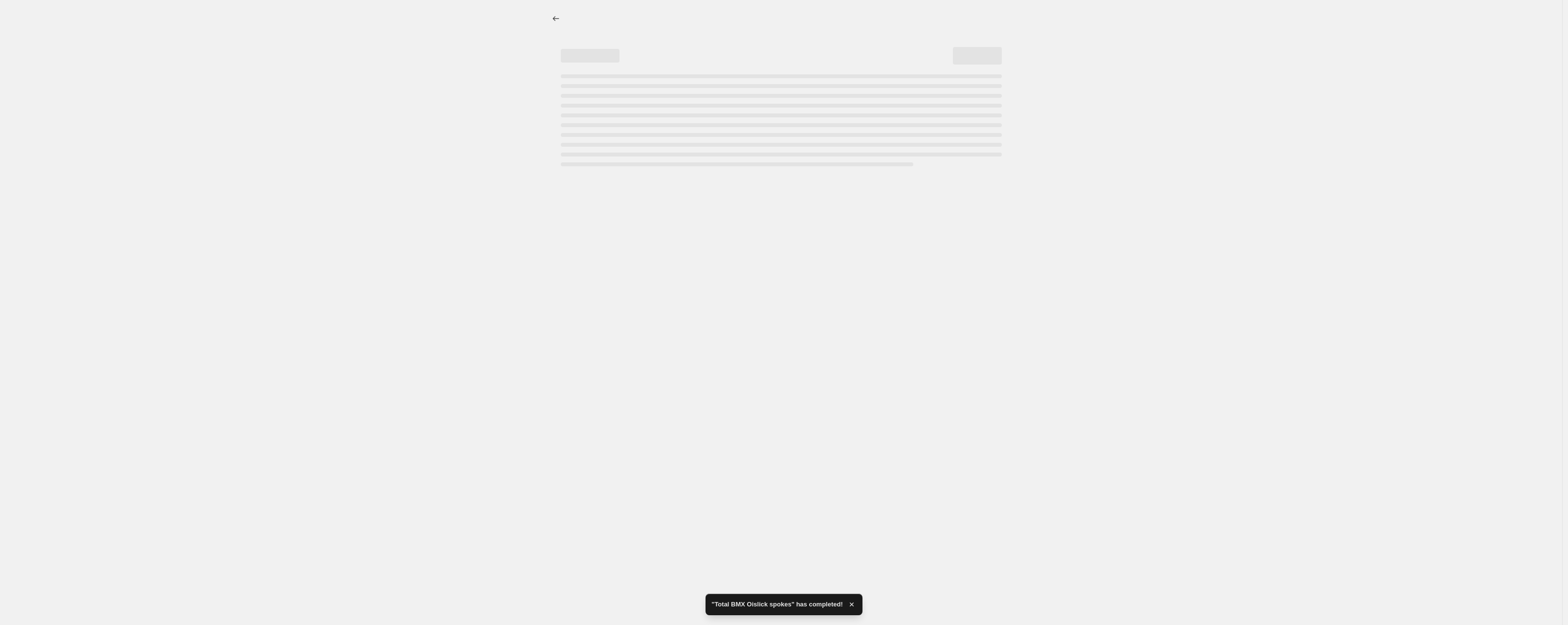
select select "percentage"
select select "no_change"
